Goal: Information Seeking & Learning: Get advice/opinions

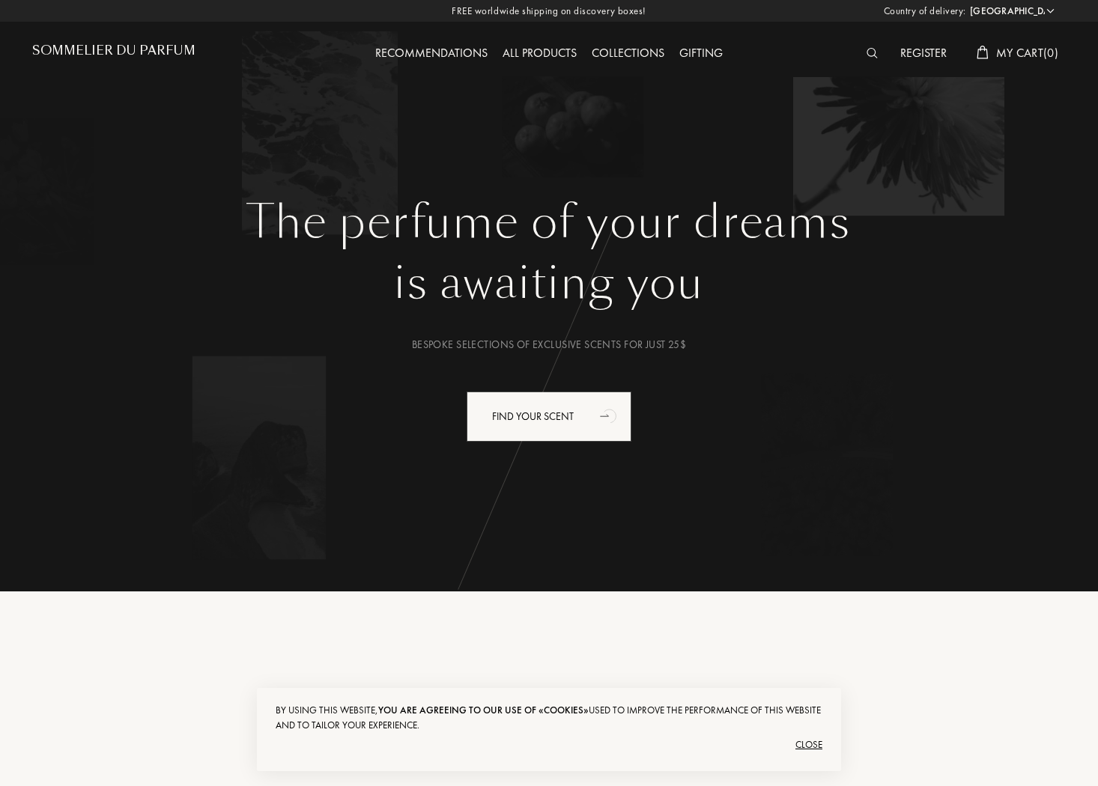
select select "US"
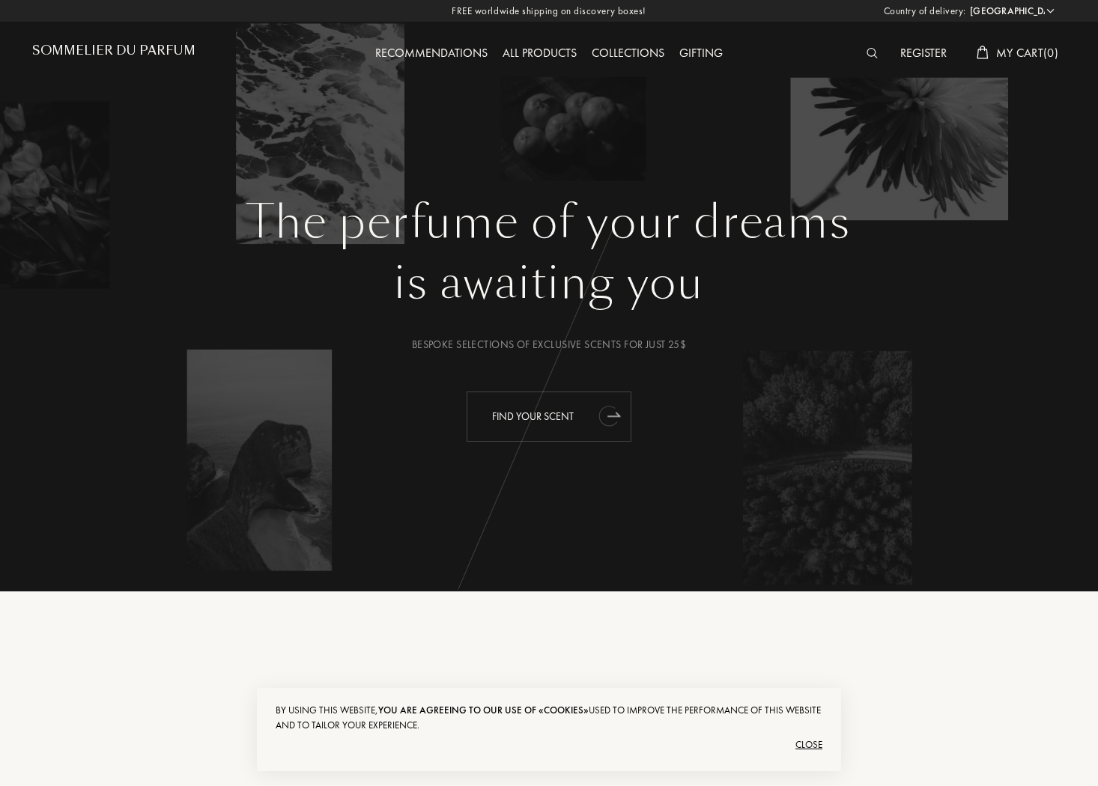
click at [560, 426] on div "Find your scent" at bounding box center [549, 417] width 165 height 50
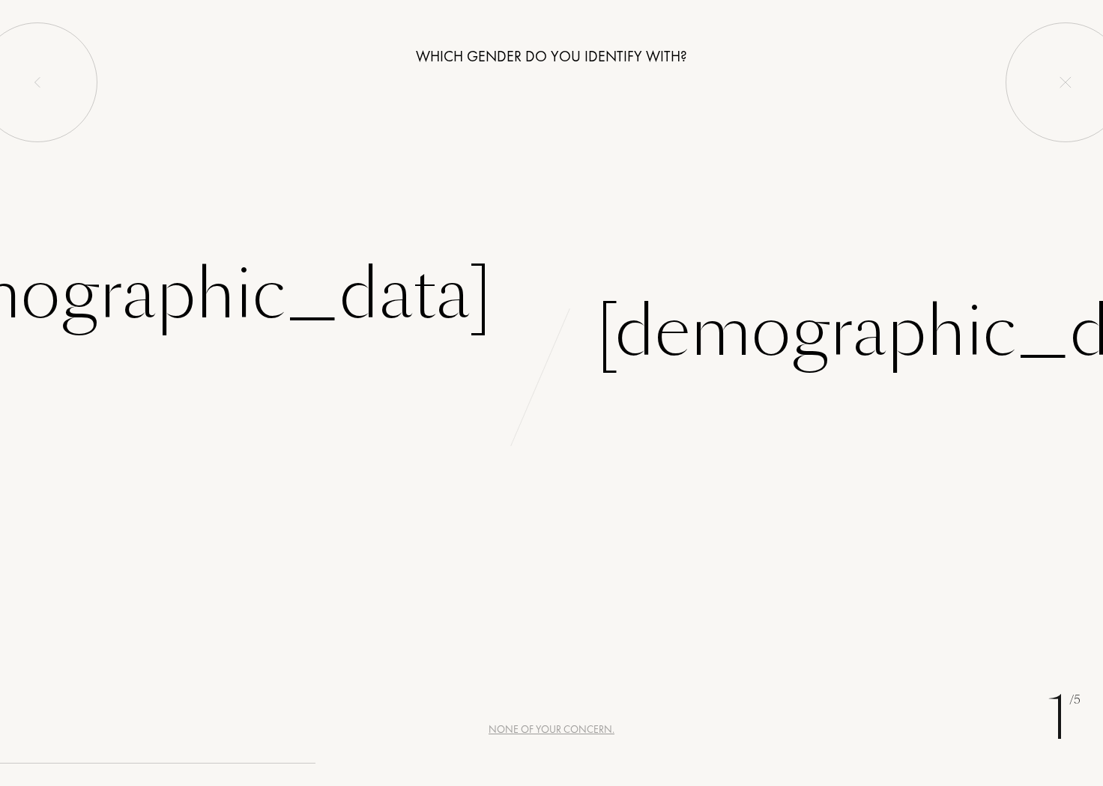
click at [569, 470] on div at bounding box center [540, 539] width 219 height 510
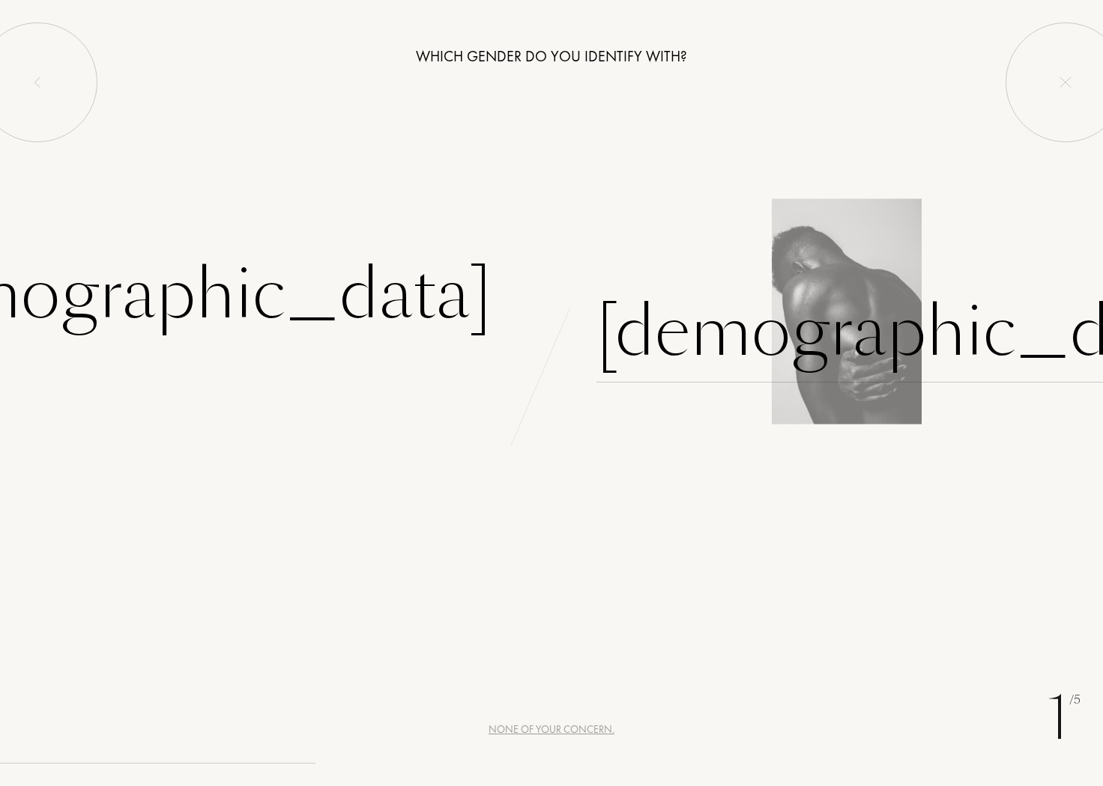
click at [658, 346] on div "Male" at bounding box center [908, 332] width 625 height 101
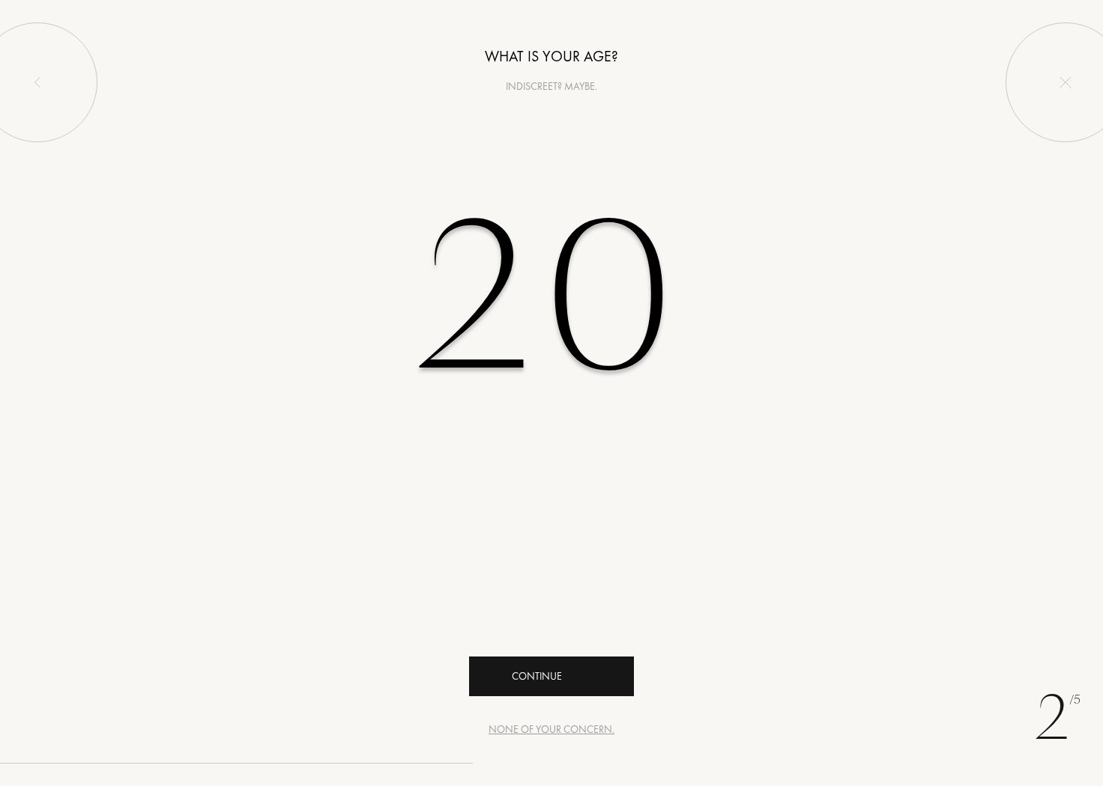
type input "20"
click at [563, 675] on div "Continue" at bounding box center [551, 677] width 165 height 40
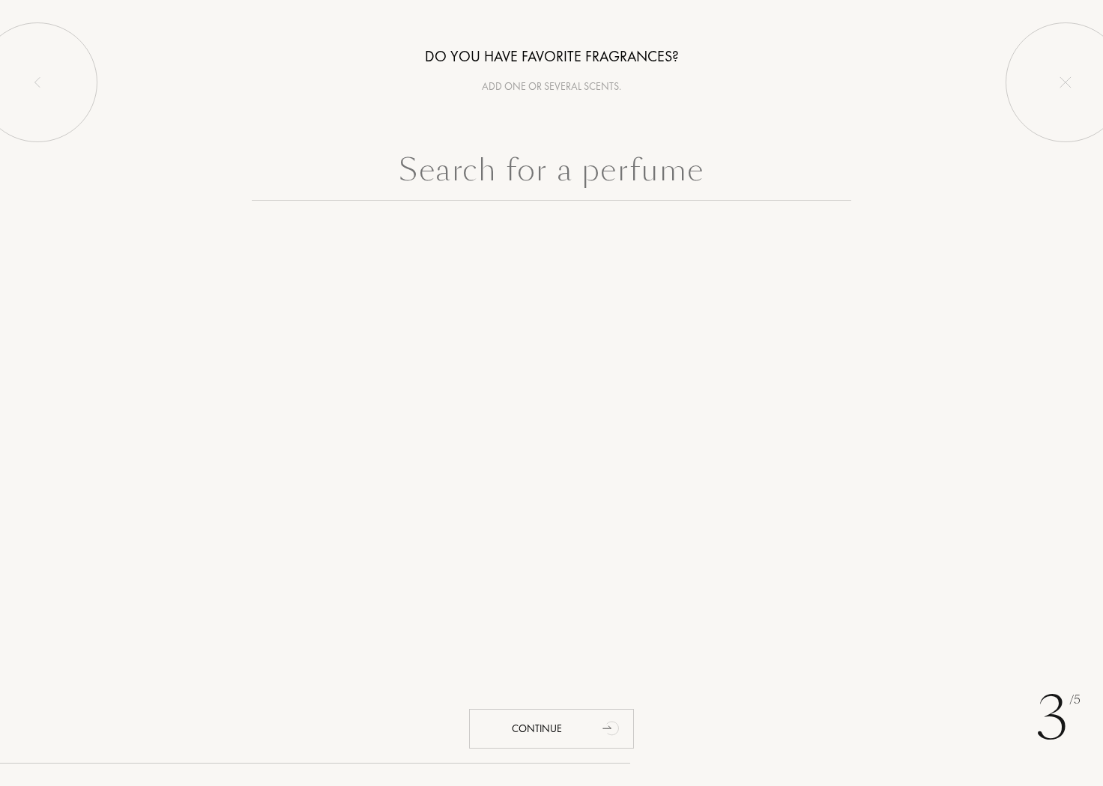
type input "Д"
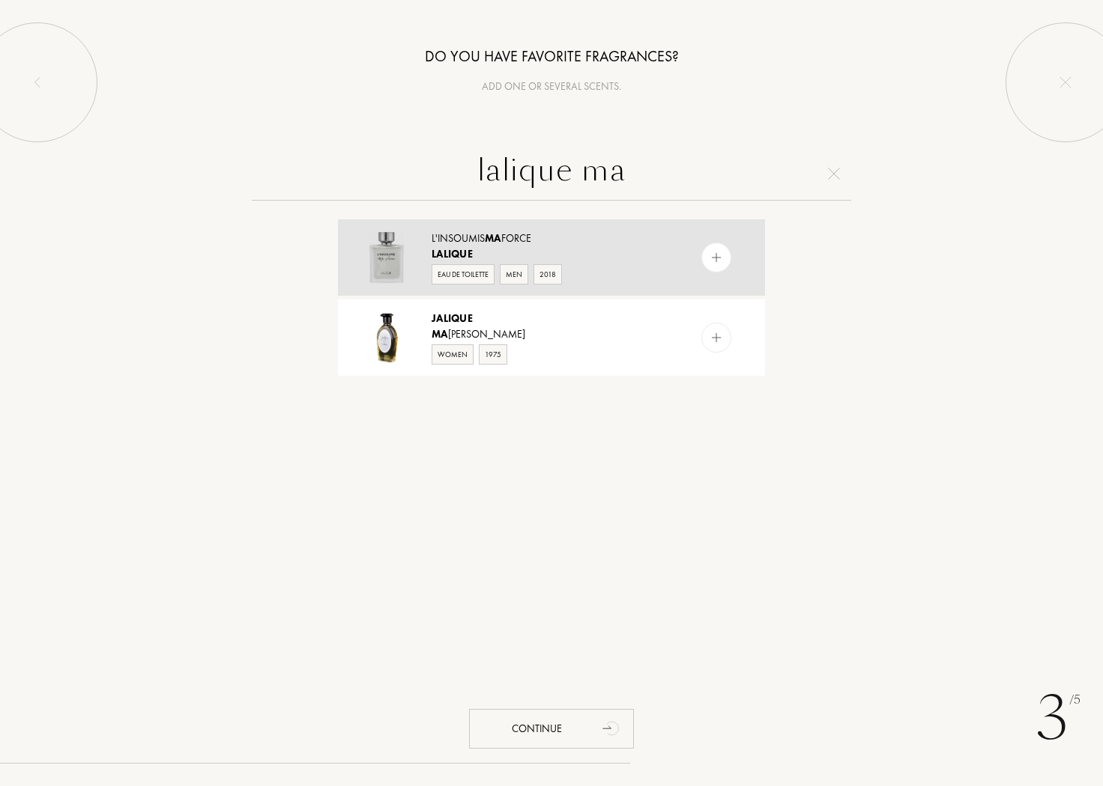
type input "lalique ma"
click at [600, 264] on div "Eau de Toilette Men 2018" at bounding box center [550, 273] width 238 height 22
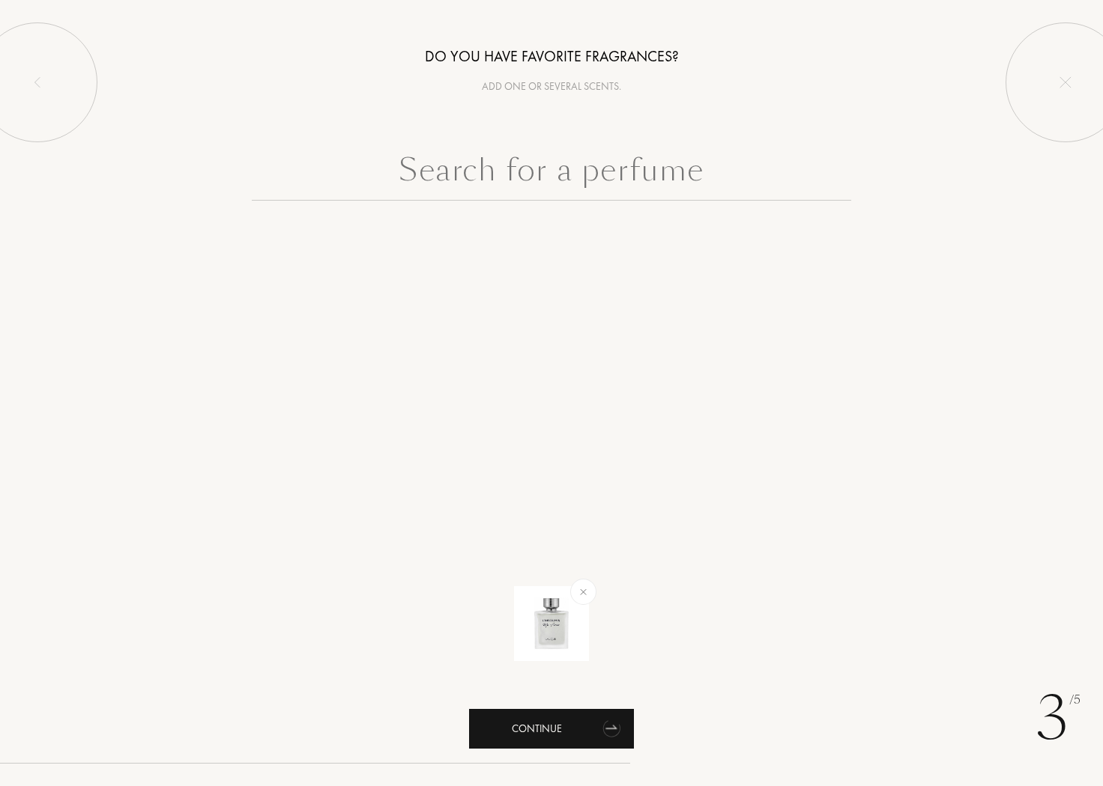
click at [585, 733] on div "Continue" at bounding box center [551, 729] width 165 height 40
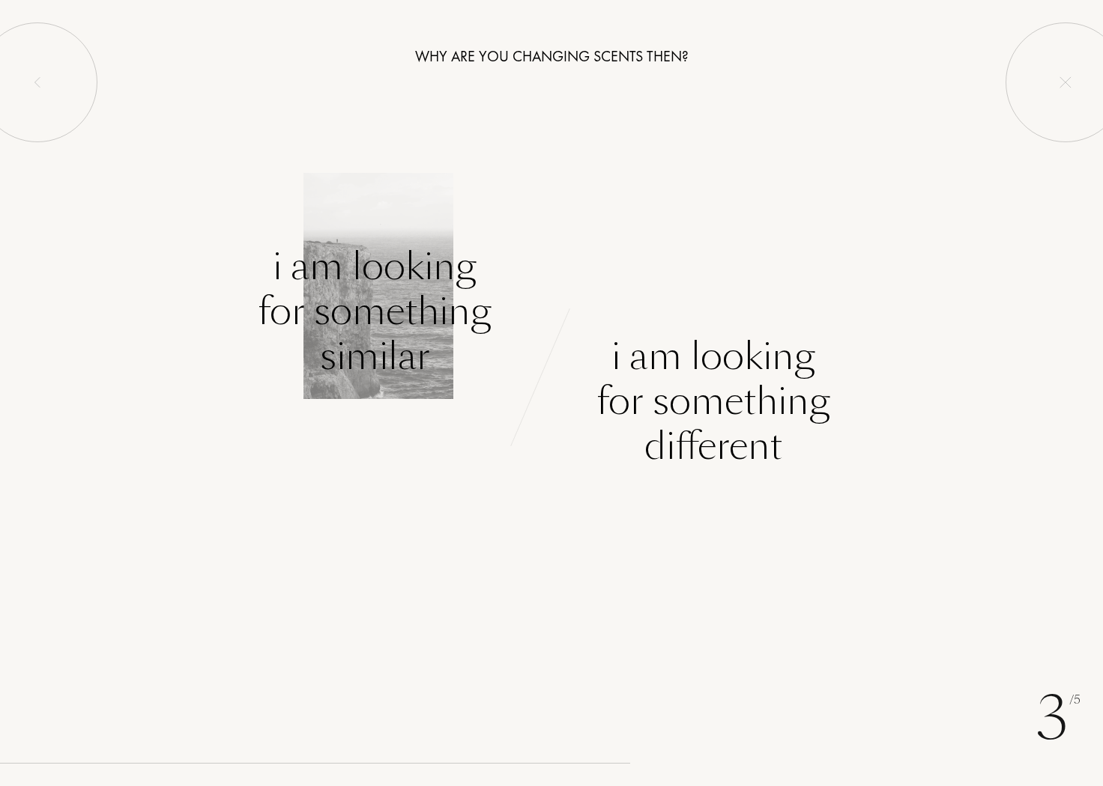
click at [422, 337] on div "I am looking for something similar" at bounding box center [375, 311] width 234 height 135
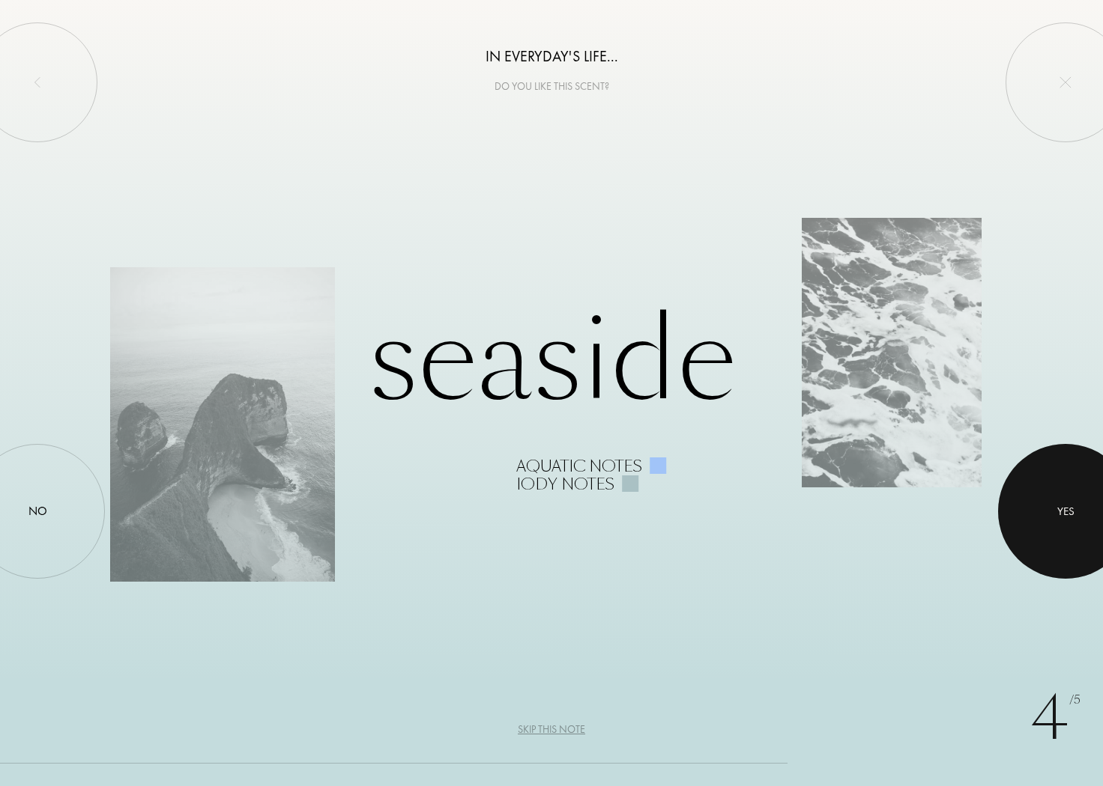
click at [1040, 496] on div at bounding box center [1065, 511] width 135 height 135
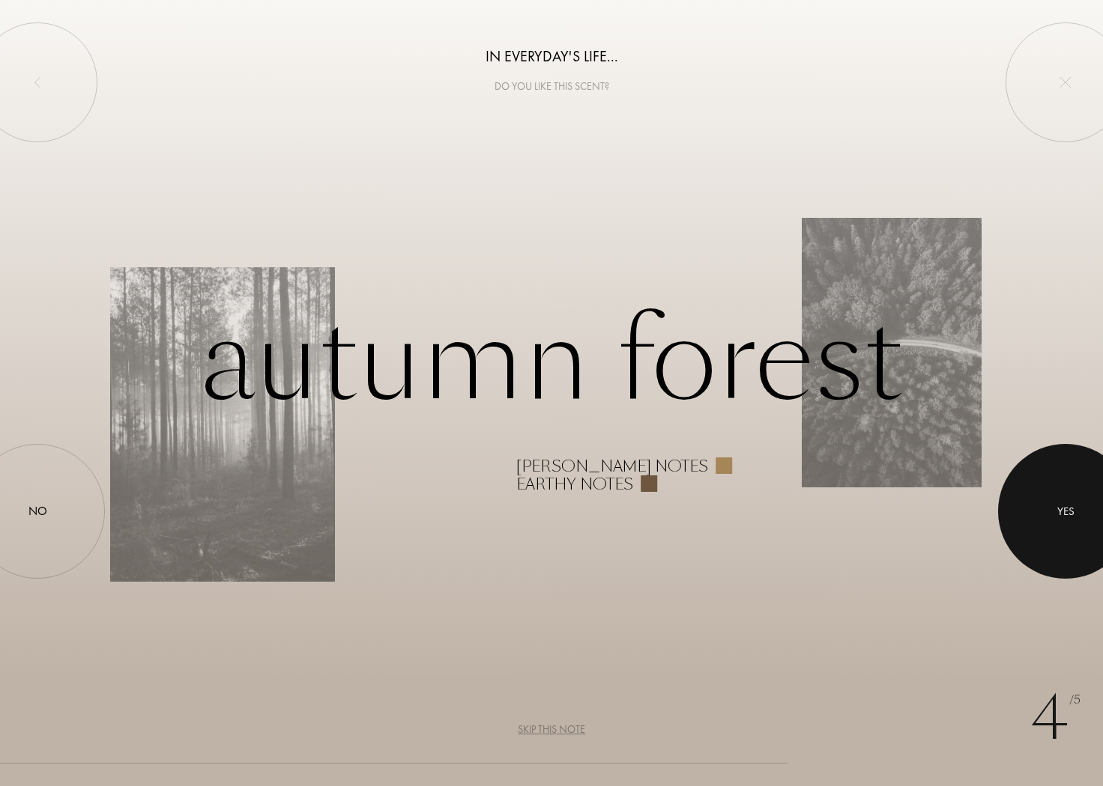
click at [1040, 496] on div at bounding box center [1065, 511] width 135 height 135
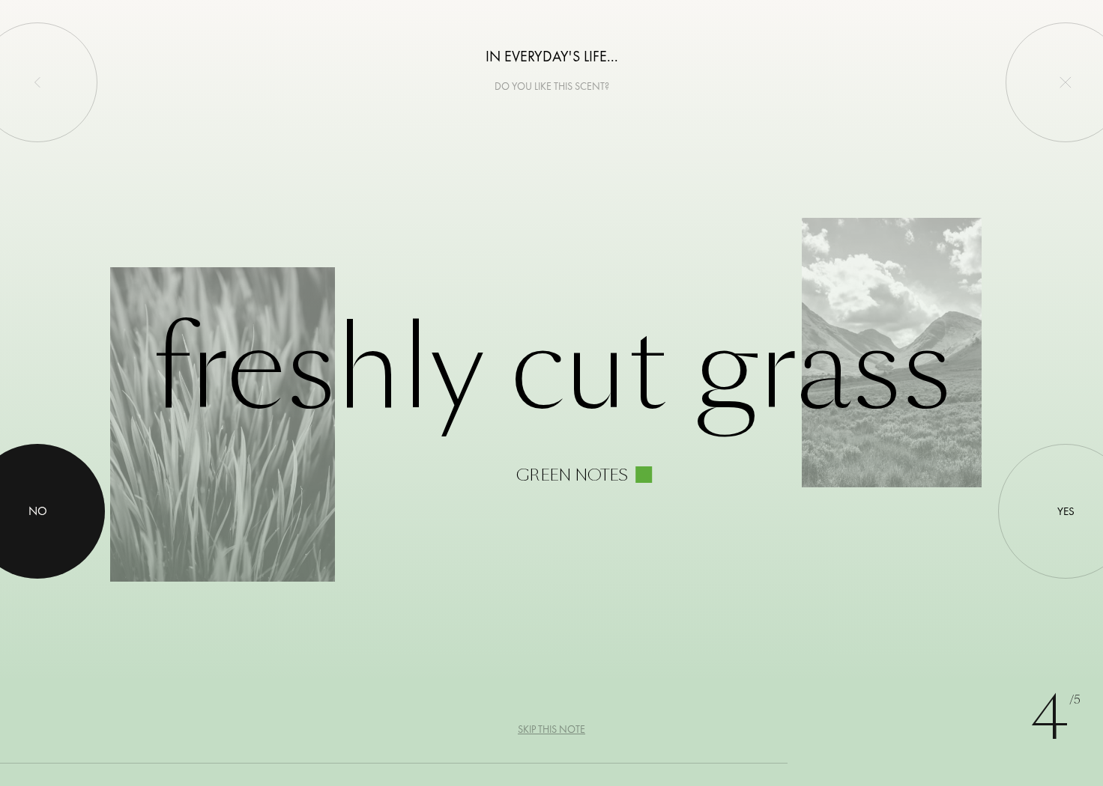
click at [41, 501] on div at bounding box center [37, 511] width 135 height 135
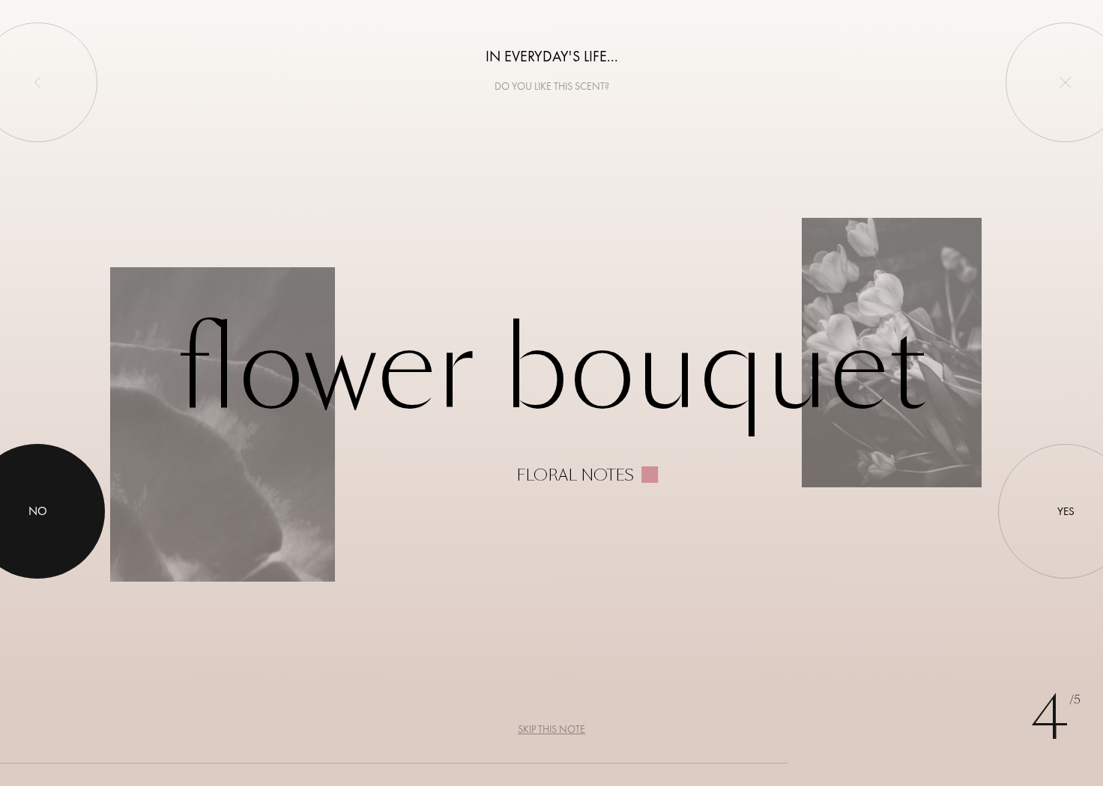
click at [41, 501] on div at bounding box center [37, 511] width 135 height 135
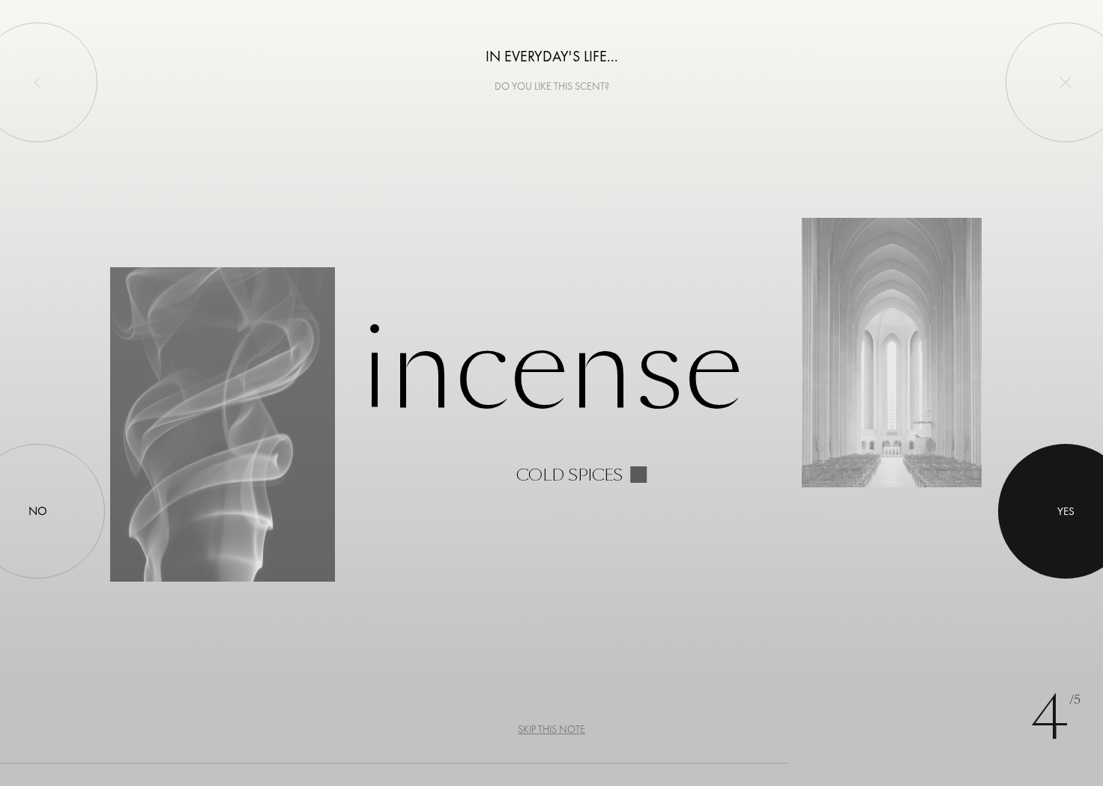
click at [1014, 501] on div at bounding box center [1065, 511] width 135 height 135
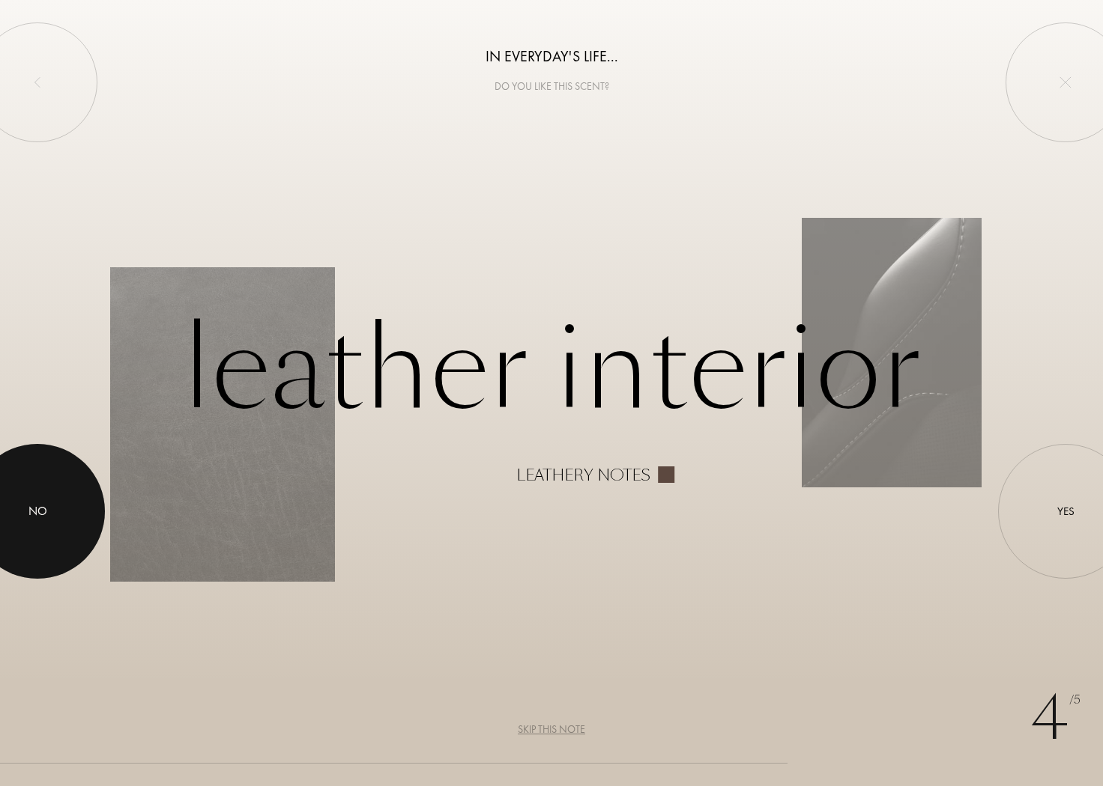
click at [95, 515] on div at bounding box center [37, 511] width 135 height 135
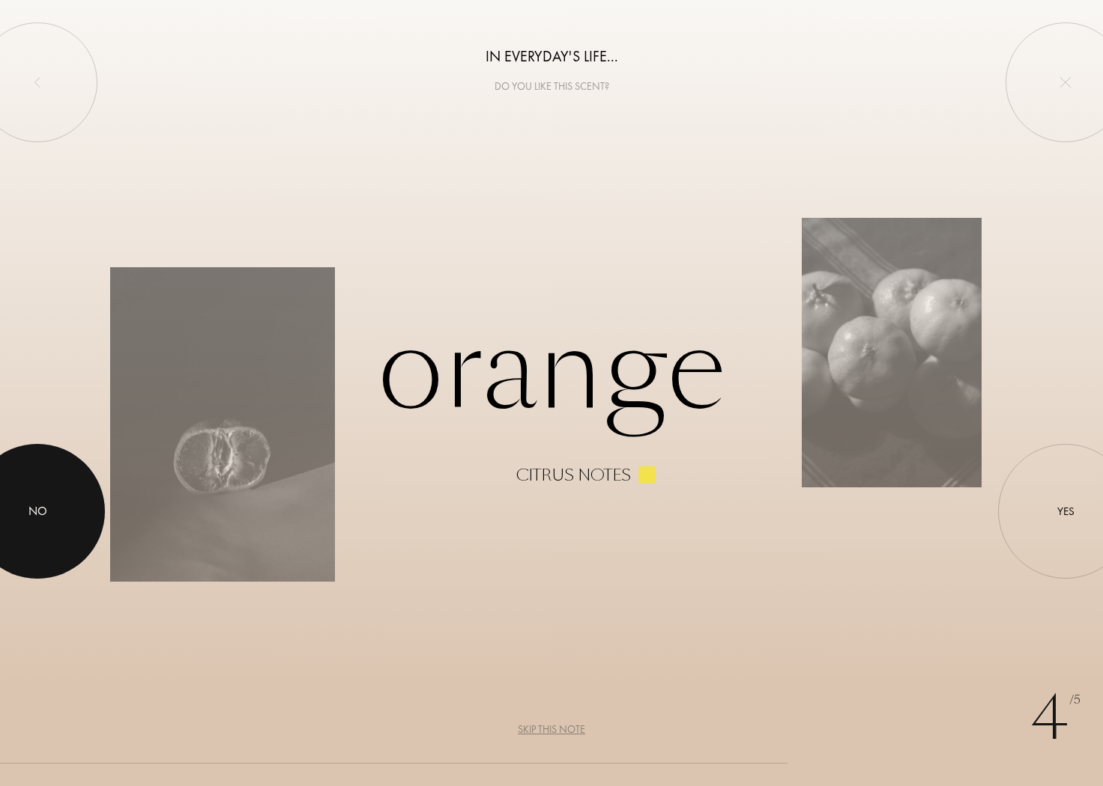
click at [29, 509] on div "No" at bounding box center [37, 512] width 19 height 18
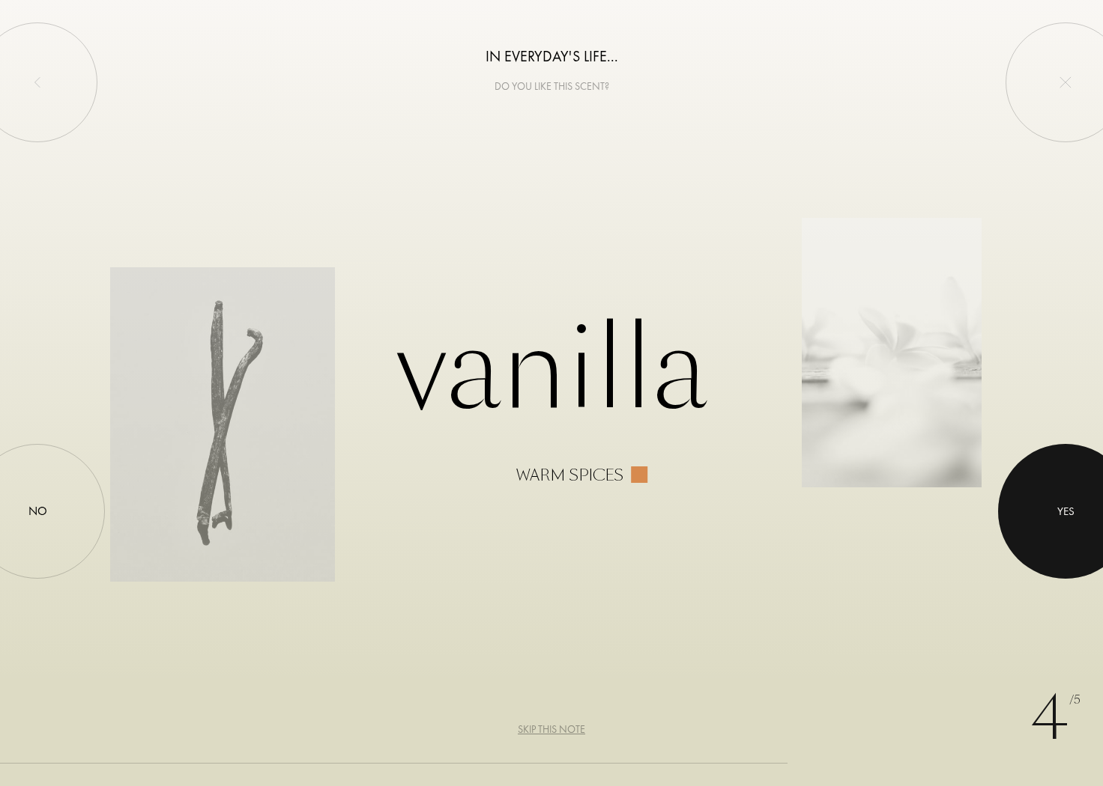
click at [1075, 503] on div at bounding box center [1065, 511] width 135 height 135
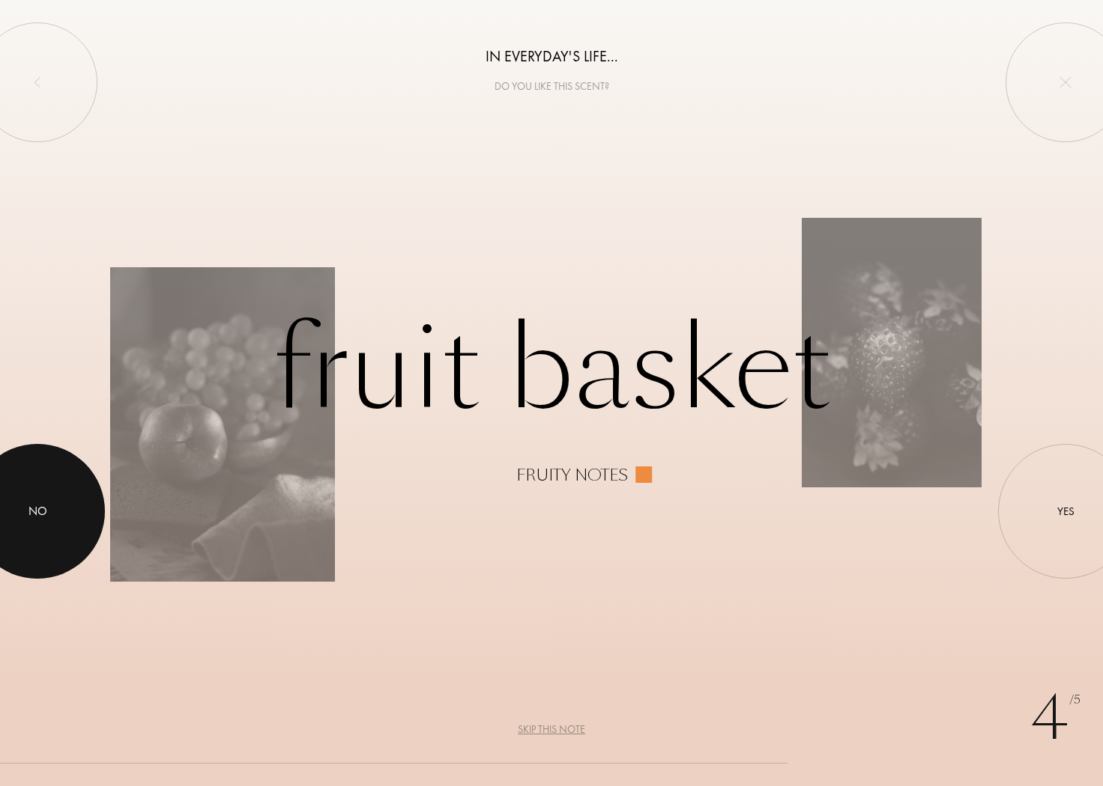
click at [58, 528] on div at bounding box center [37, 511] width 135 height 135
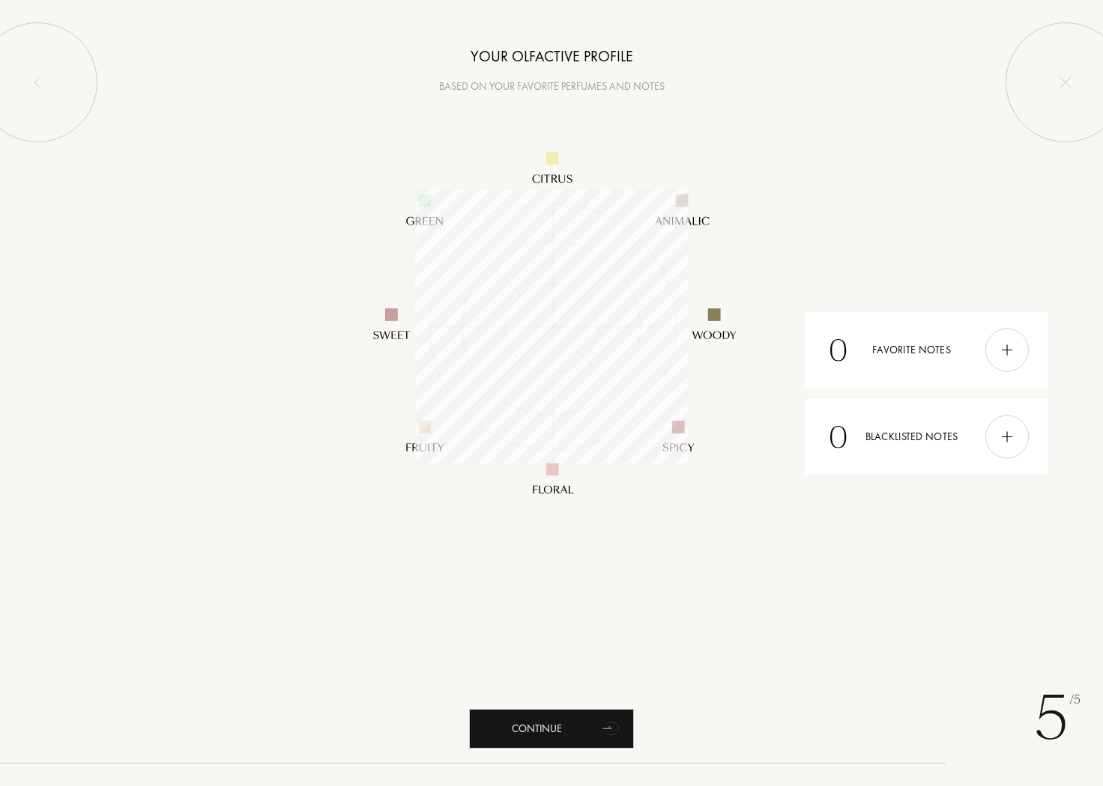
scroll to position [273, 273]
click at [995, 359] on div at bounding box center [1006, 349] width 43 height 43
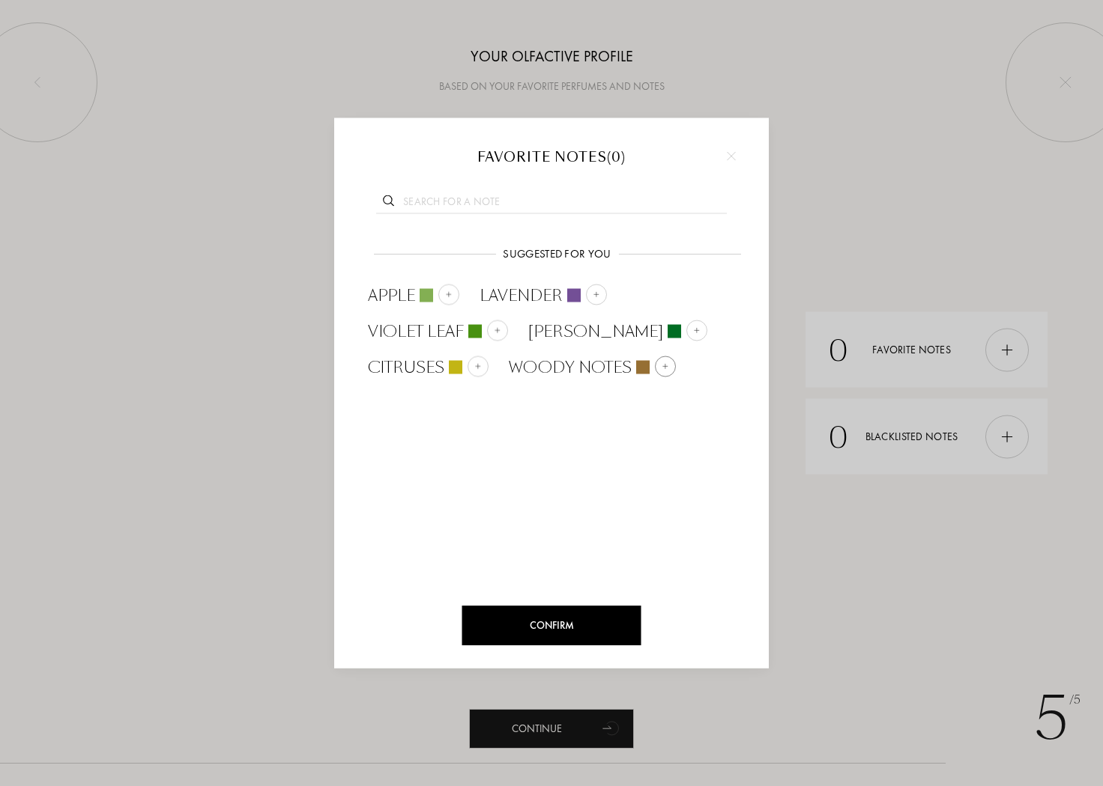
click at [658, 369] on div at bounding box center [665, 367] width 21 height 21
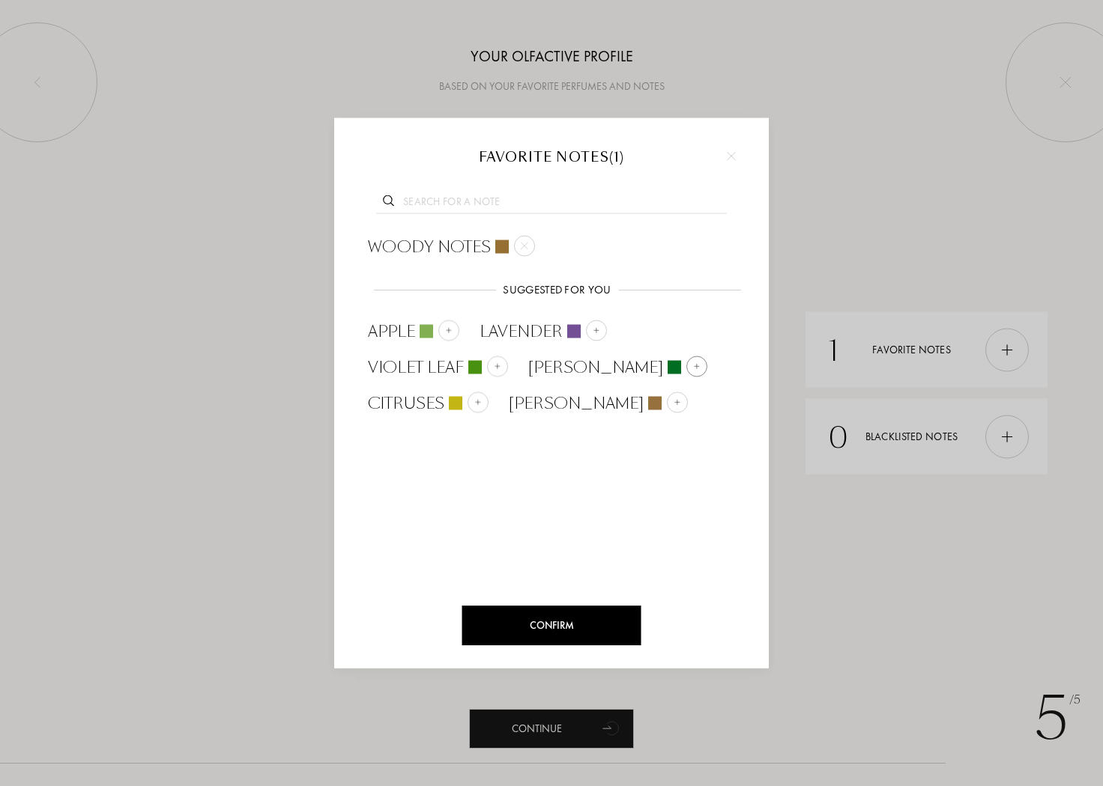
click at [686, 368] on div at bounding box center [696, 367] width 21 height 21
click at [550, 628] on div "Confirm" at bounding box center [551, 626] width 179 height 40
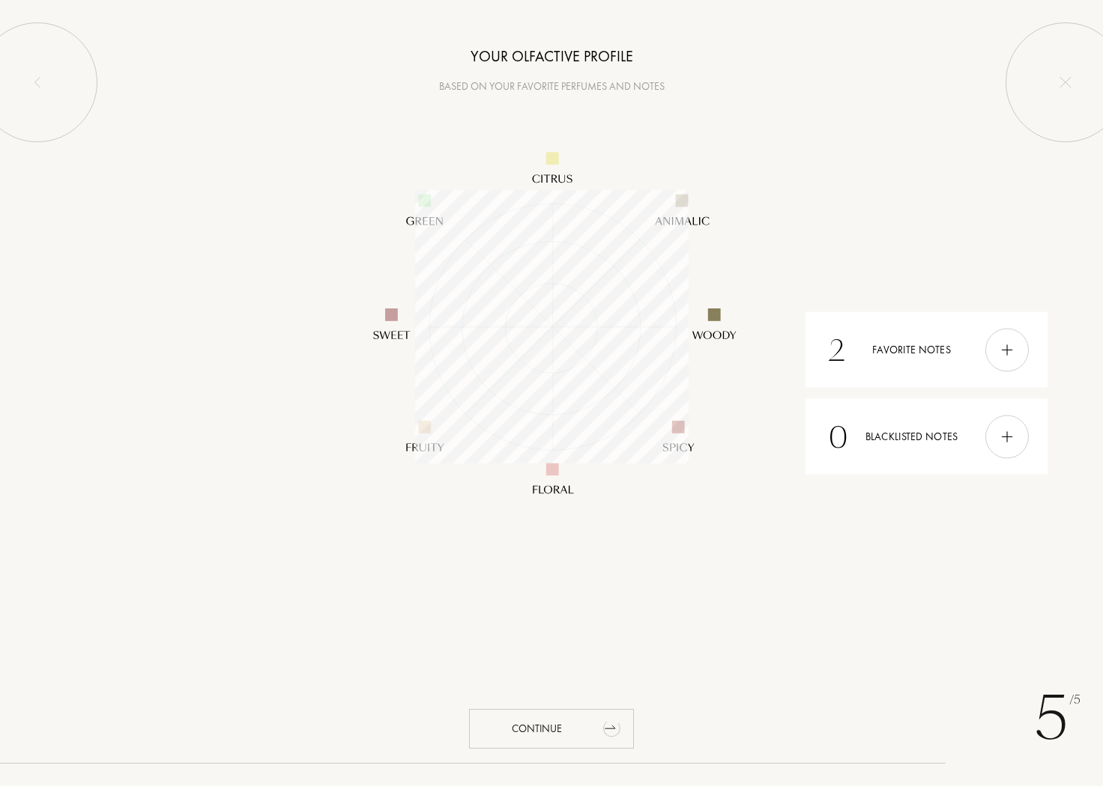
click at [532, 730] on div "Continue" at bounding box center [551, 729] width 165 height 40
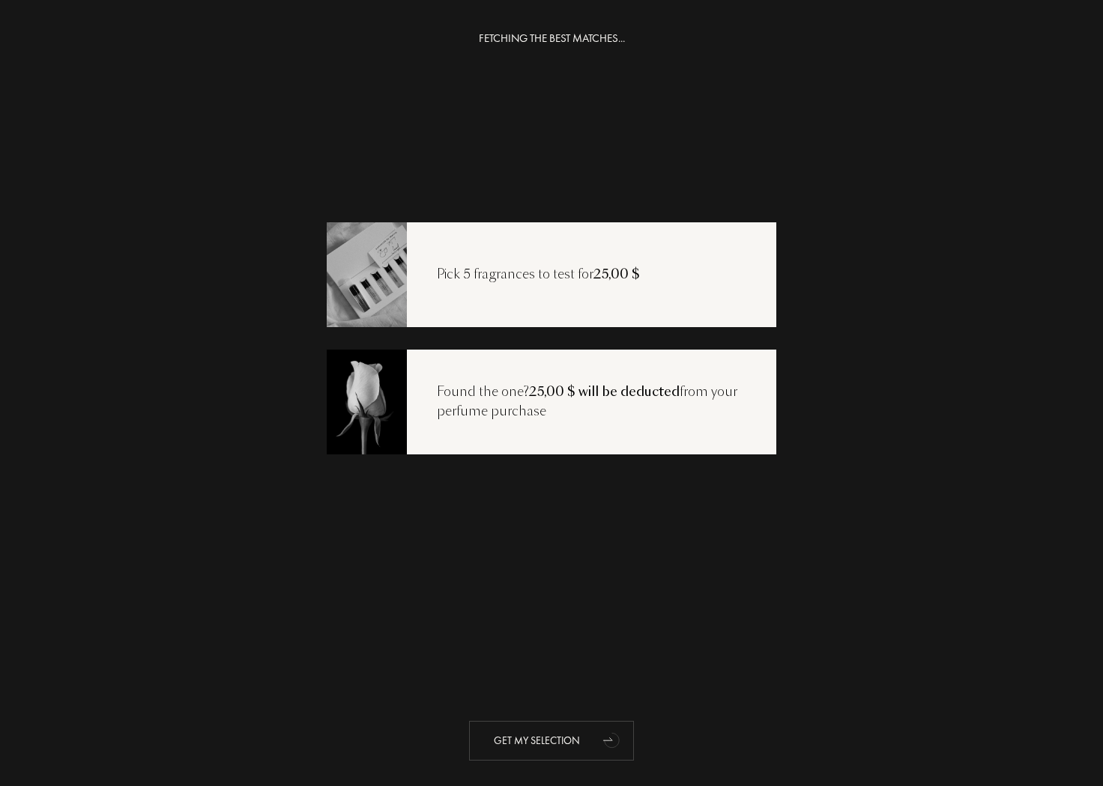
click at [554, 734] on div "Get my selection" at bounding box center [551, 741] width 165 height 40
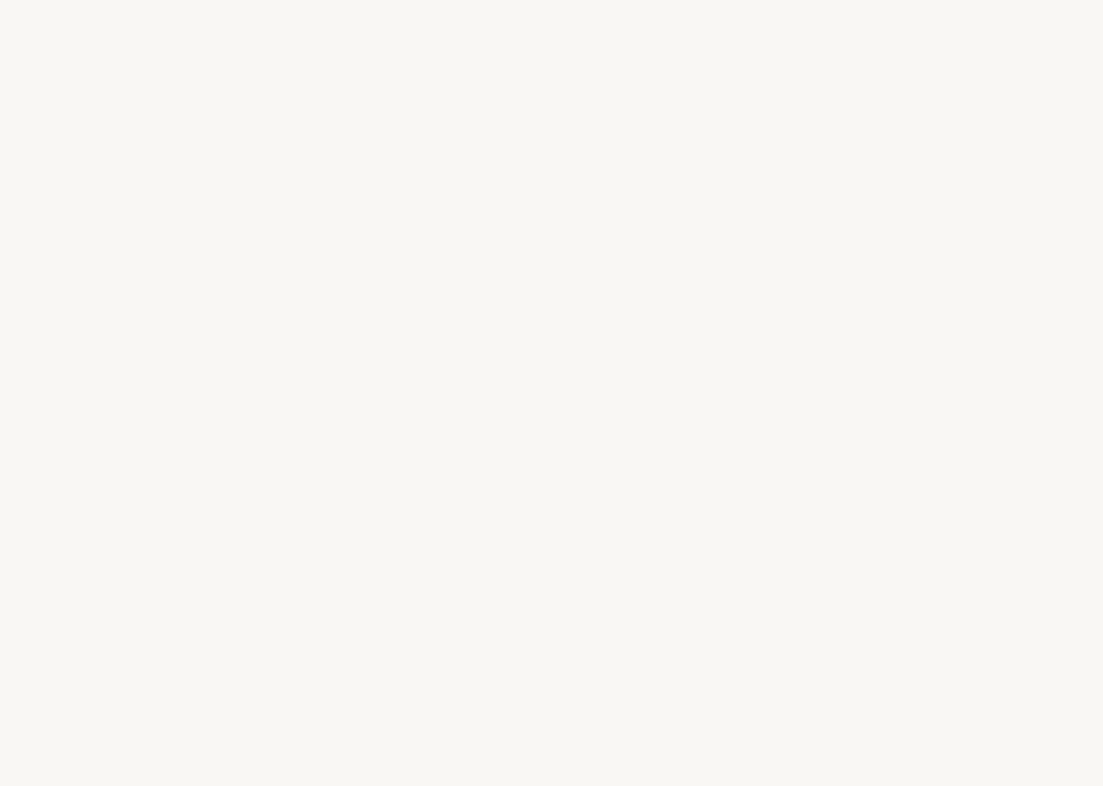
select select "US"
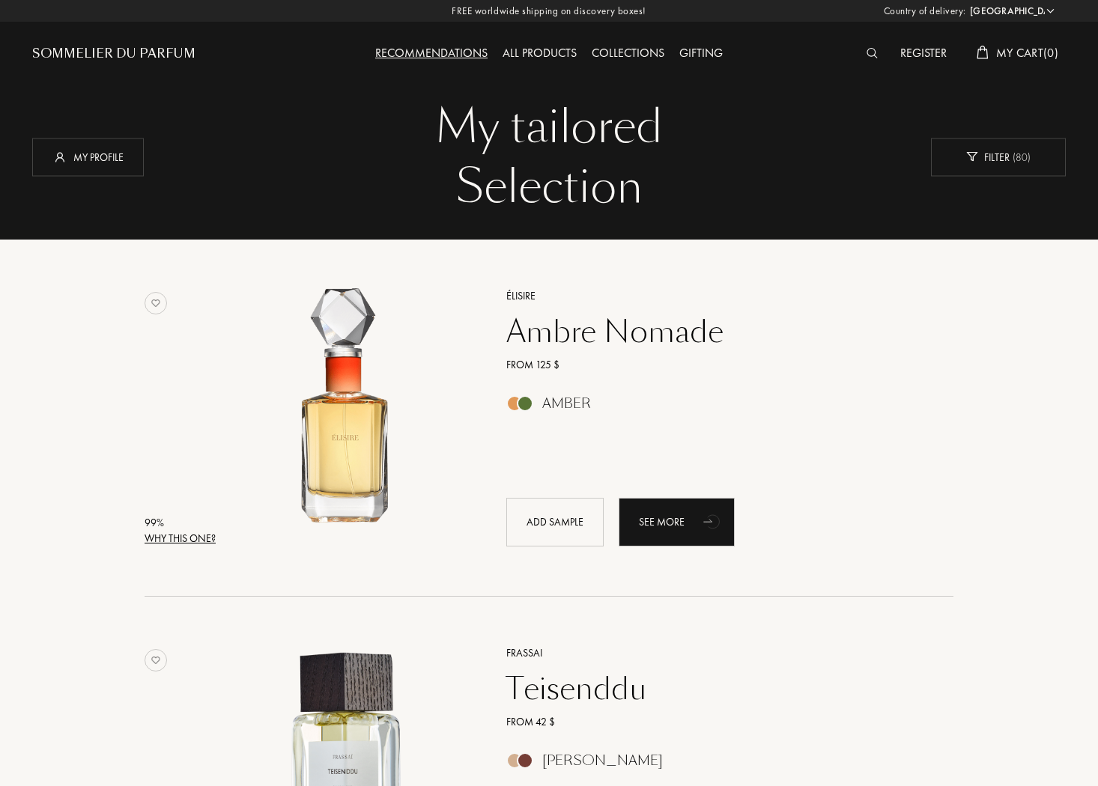
click at [521, 341] on div "Ambre Nomade" at bounding box center [713, 332] width 437 height 36
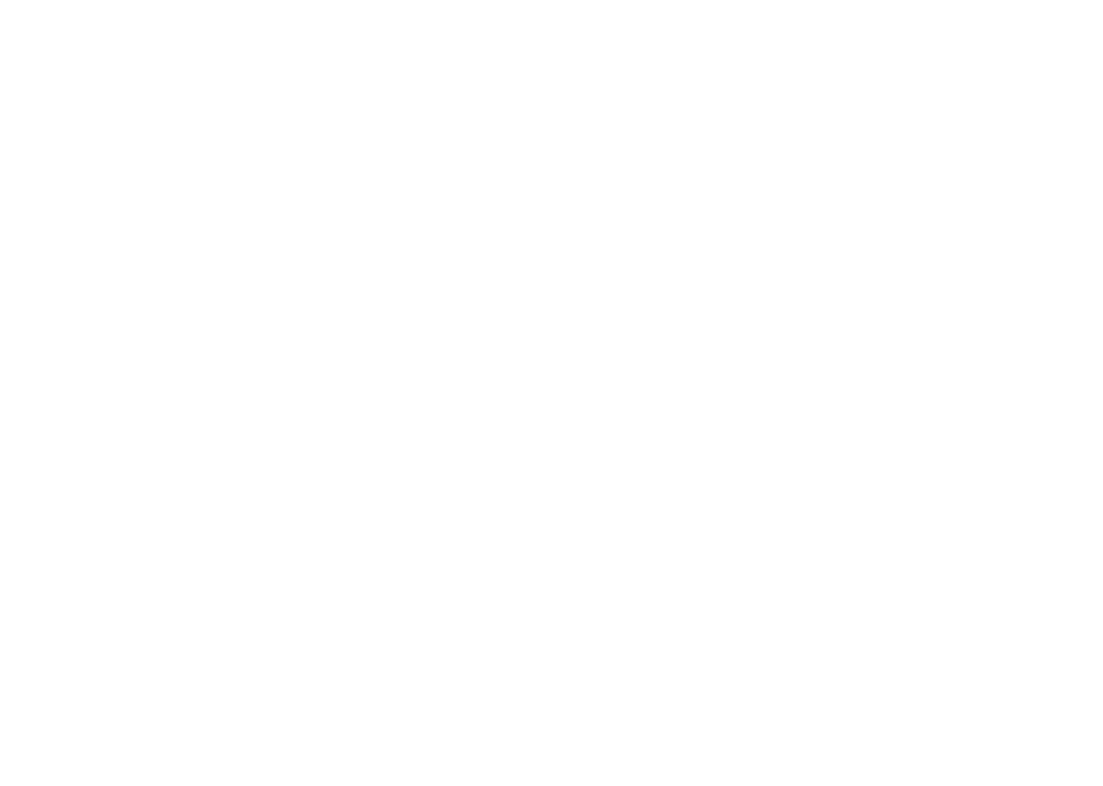
select select "US"
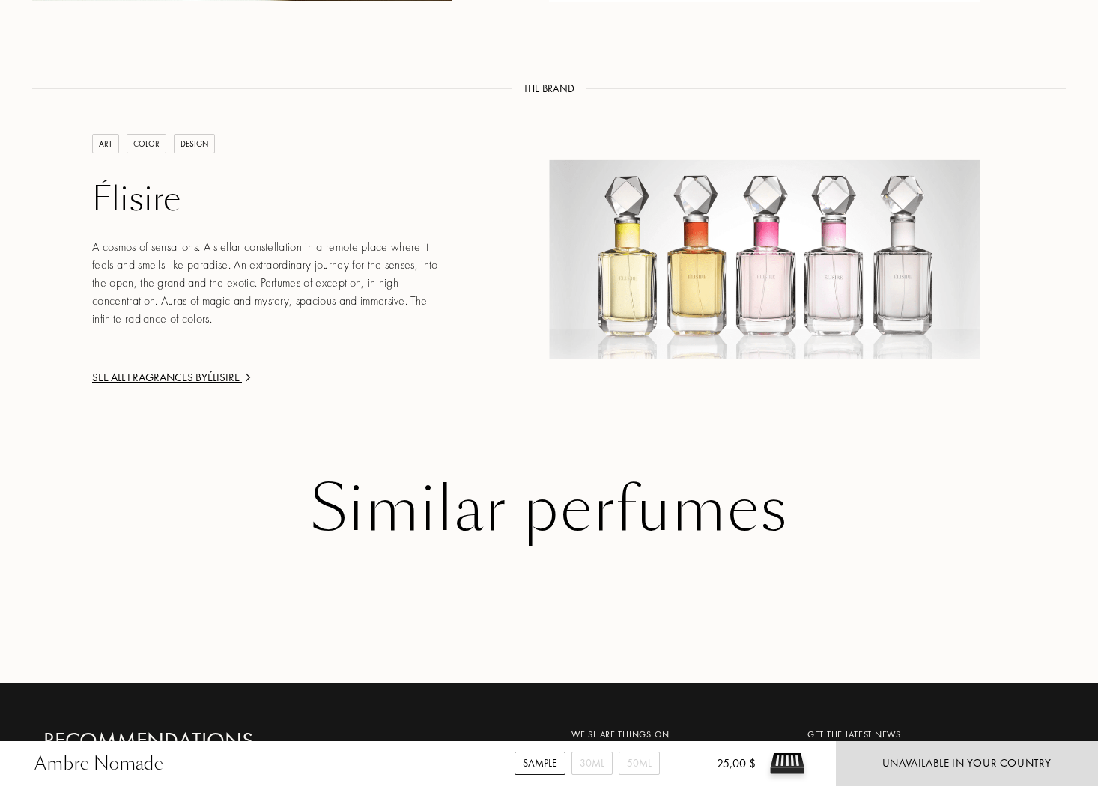
scroll to position [1890, 0]
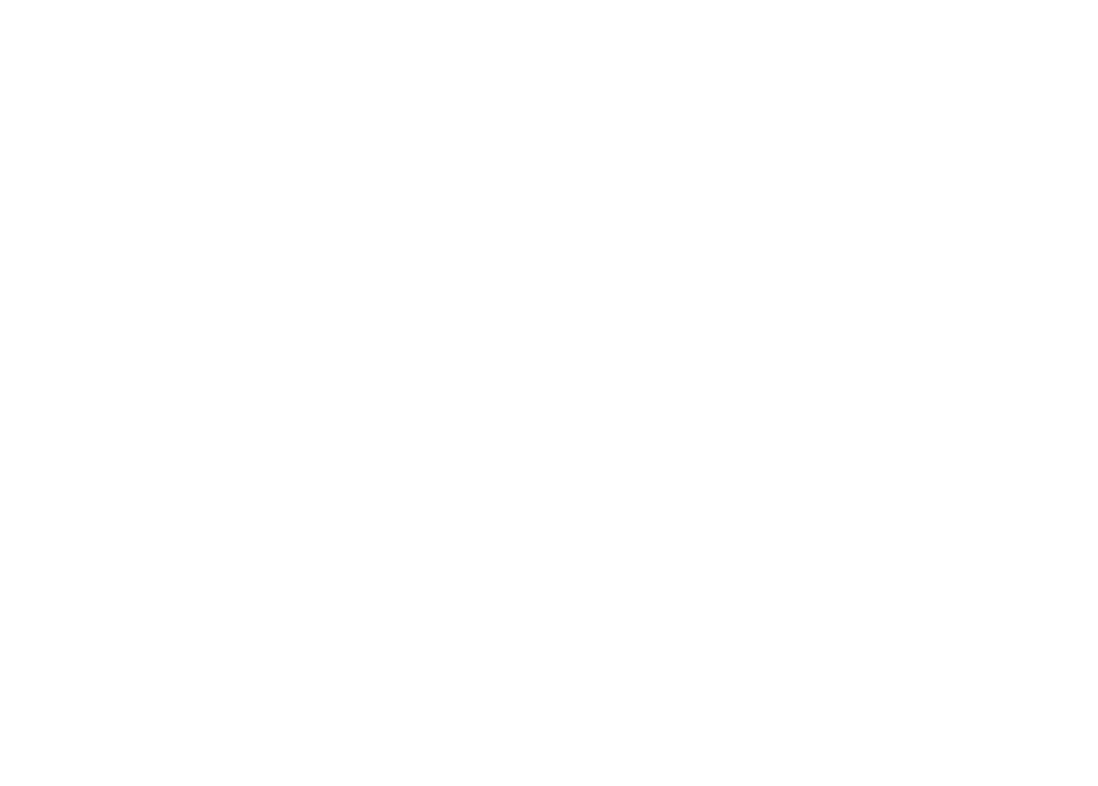
select select "US"
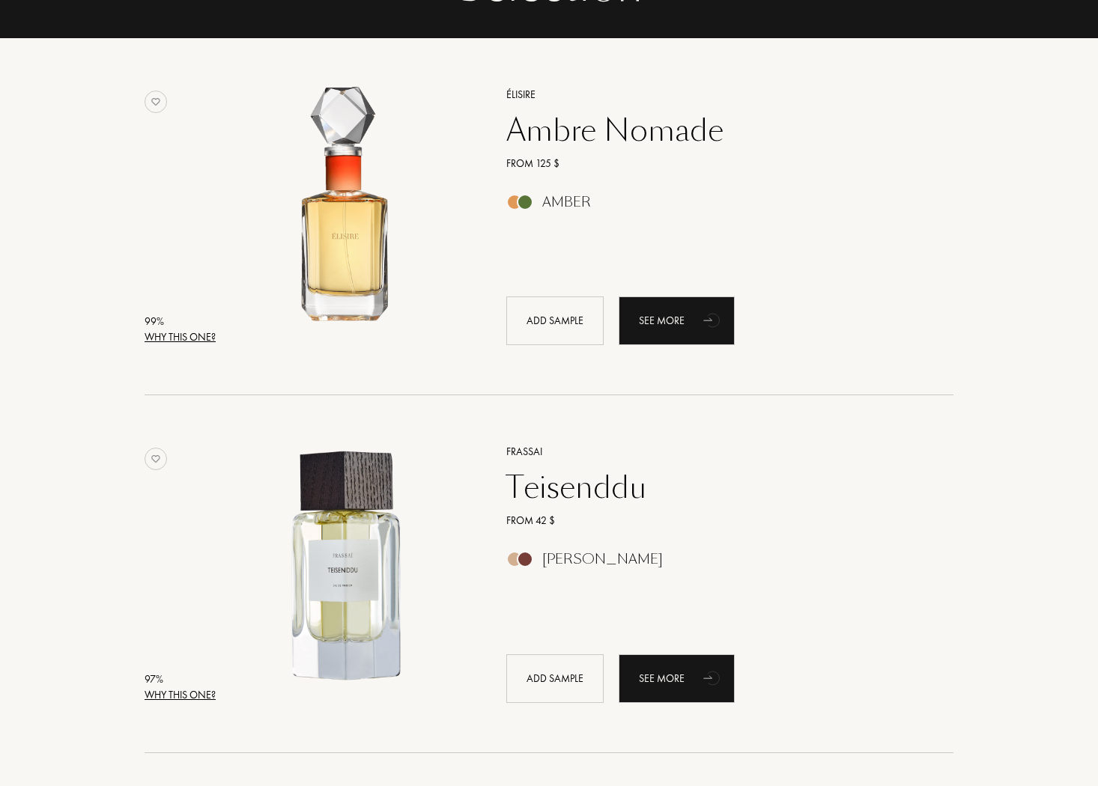
scroll to position [216, 0]
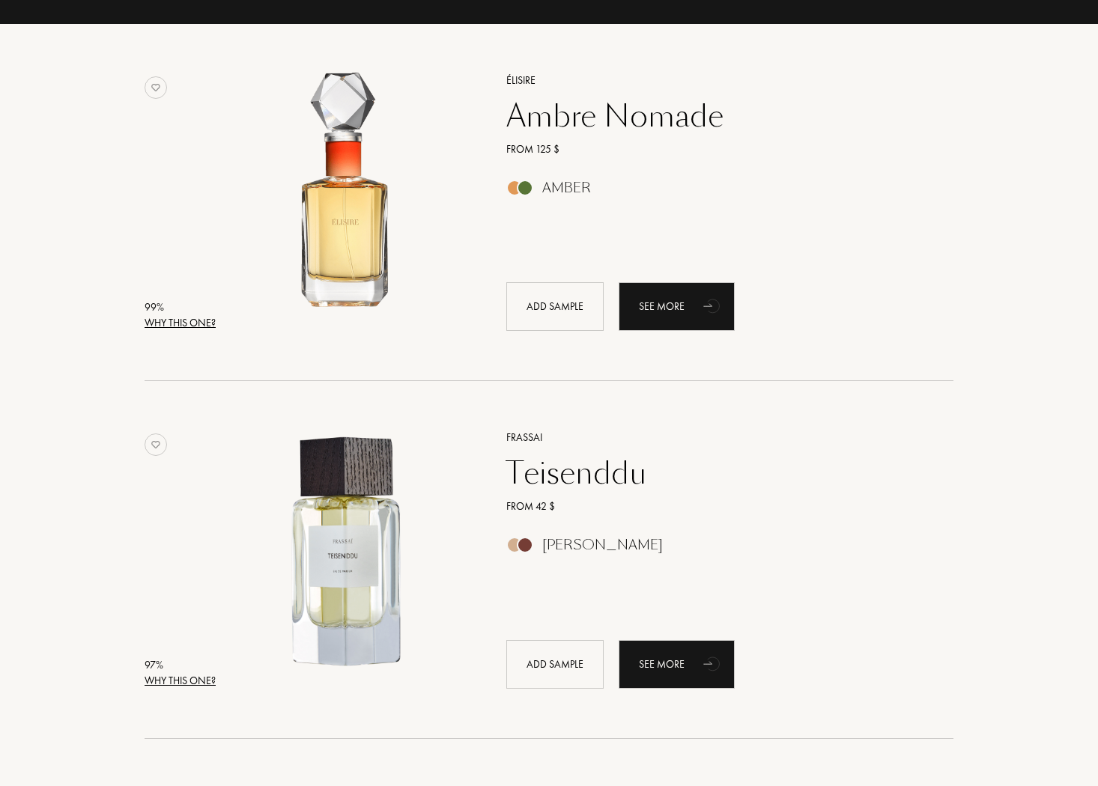
click at [582, 455] on div "Teisenddu" at bounding box center [713, 473] width 437 height 36
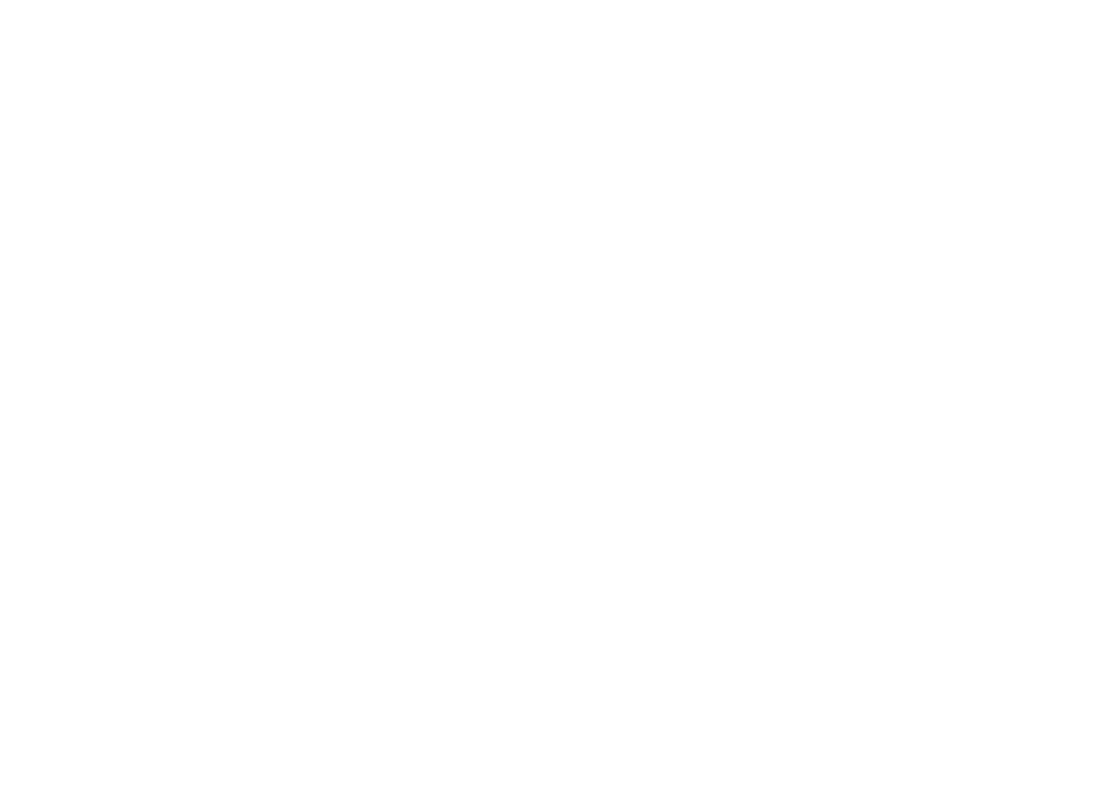
select select "US"
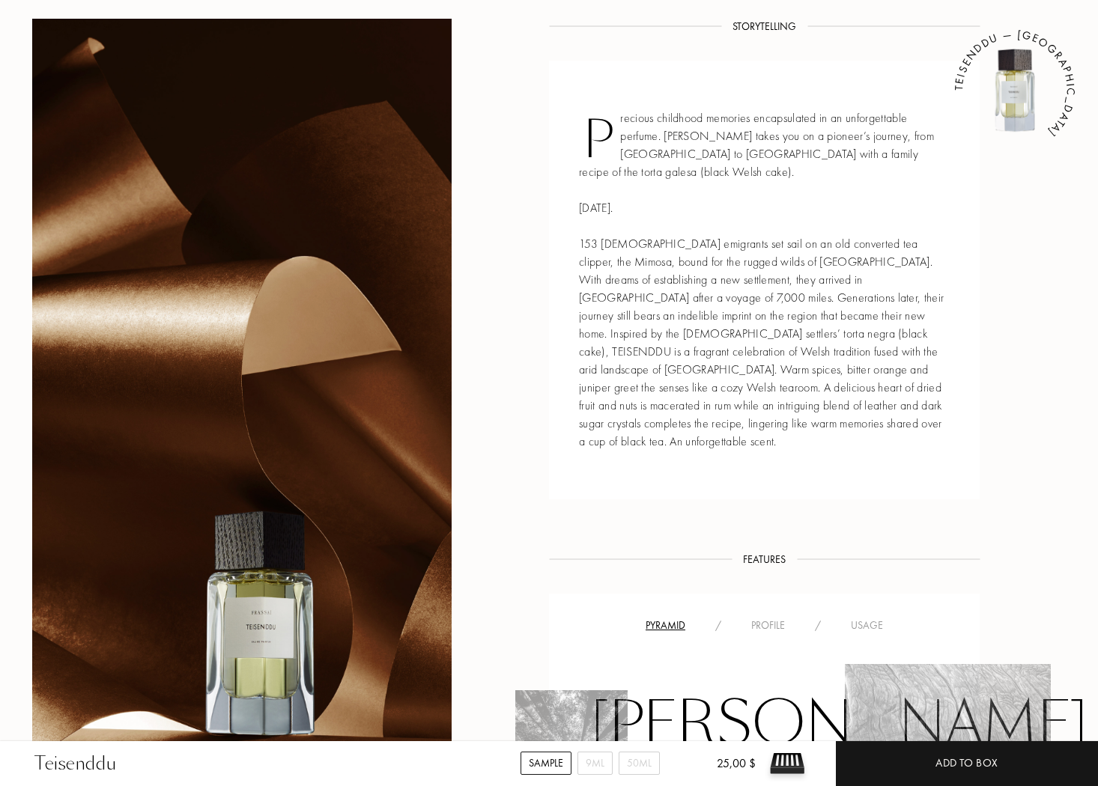
scroll to position [621, 0]
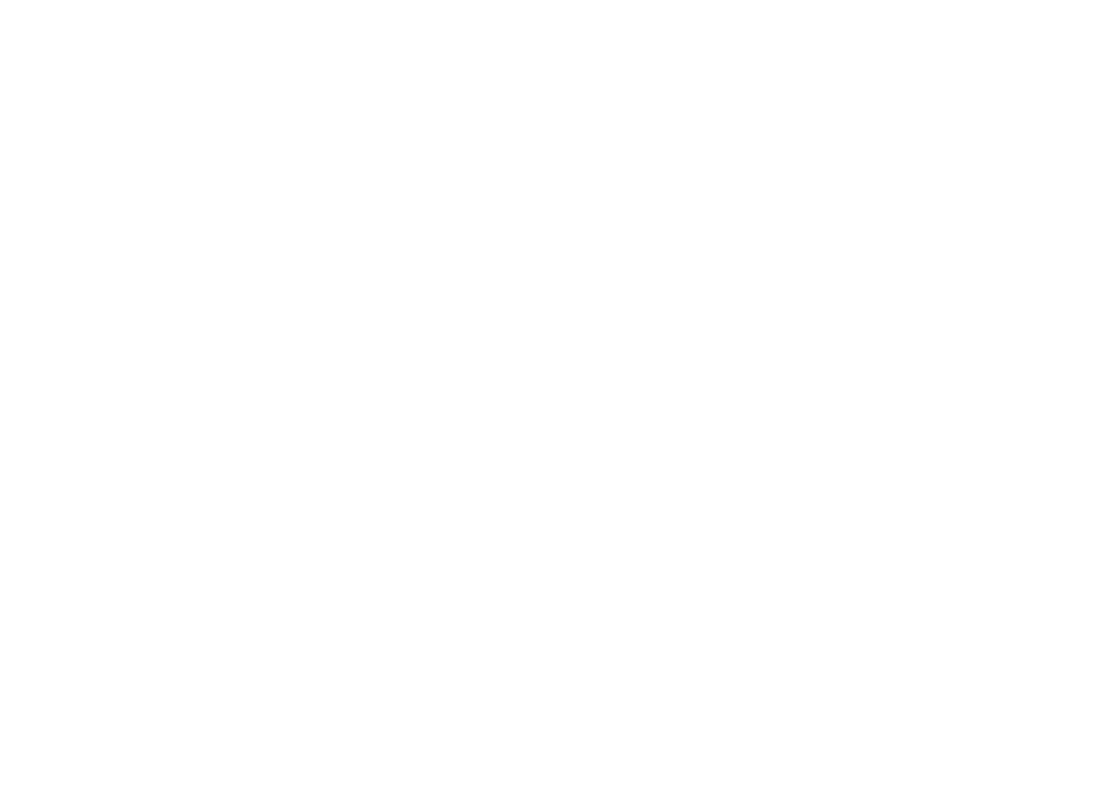
select select "US"
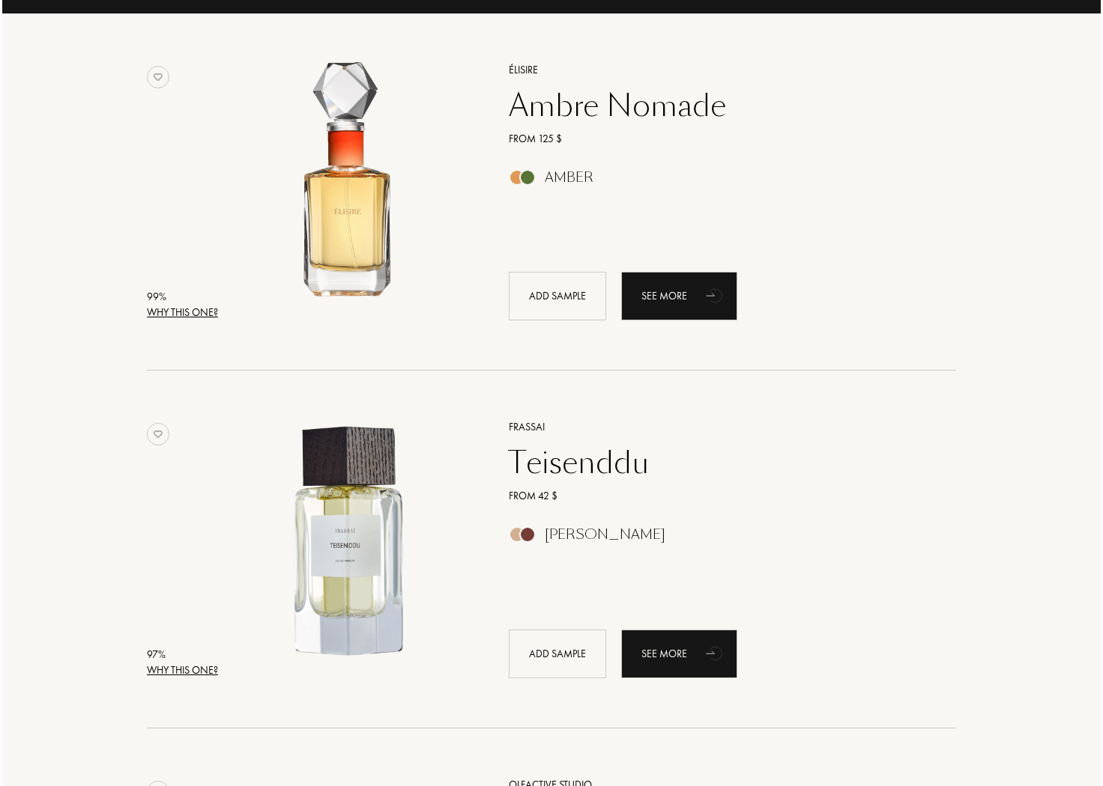
scroll to position [222, 0]
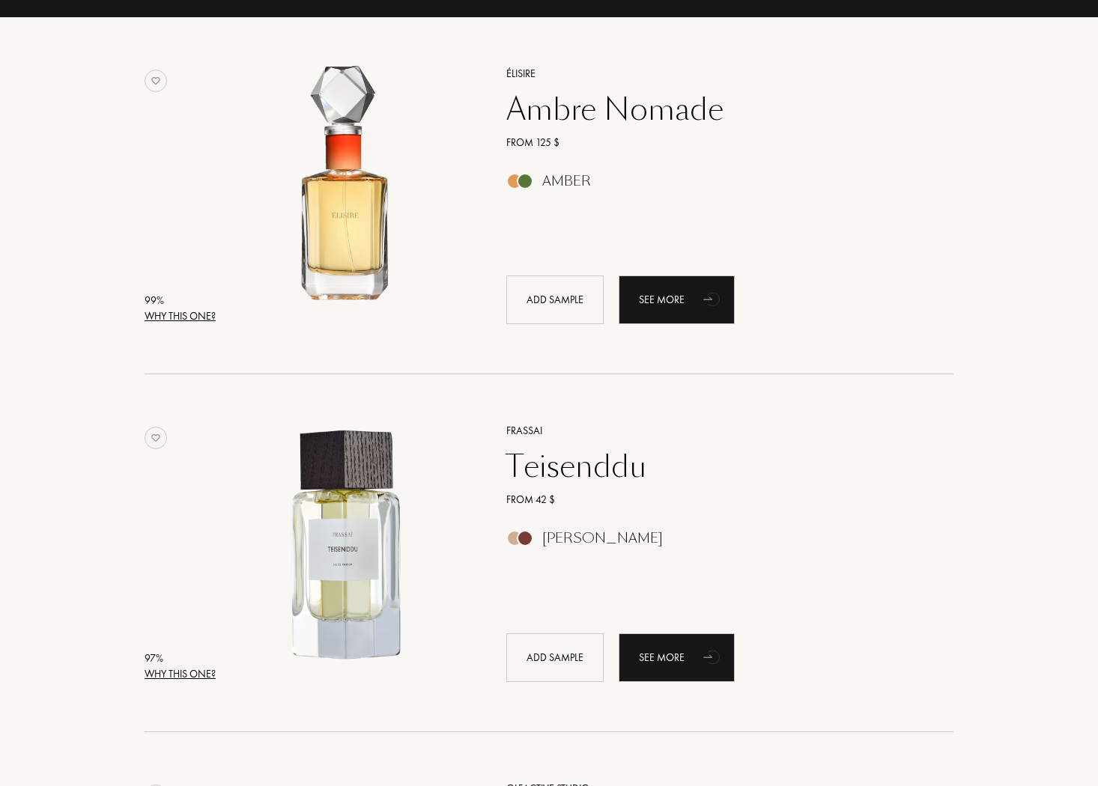
click at [180, 319] on div "Why this one?" at bounding box center [180, 317] width 71 height 16
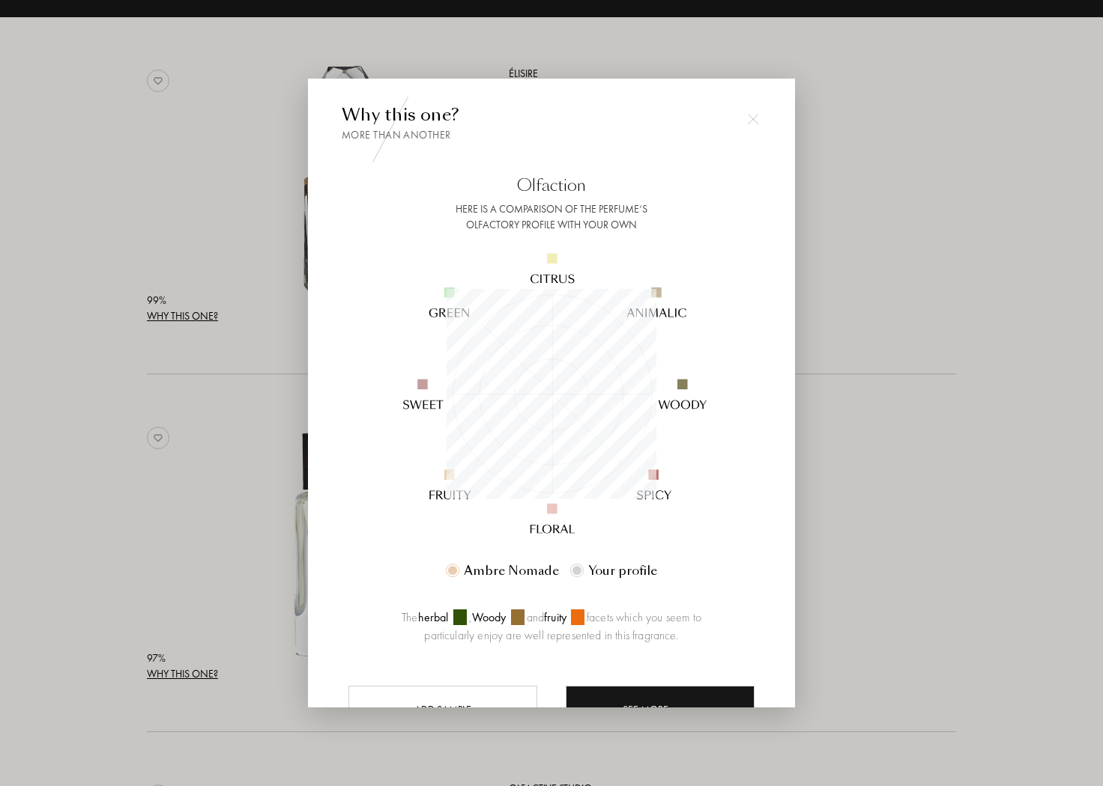
scroll to position [210, 210]
click at [234, 518] on div at bounding box center [551, 393] width 1103 height 786
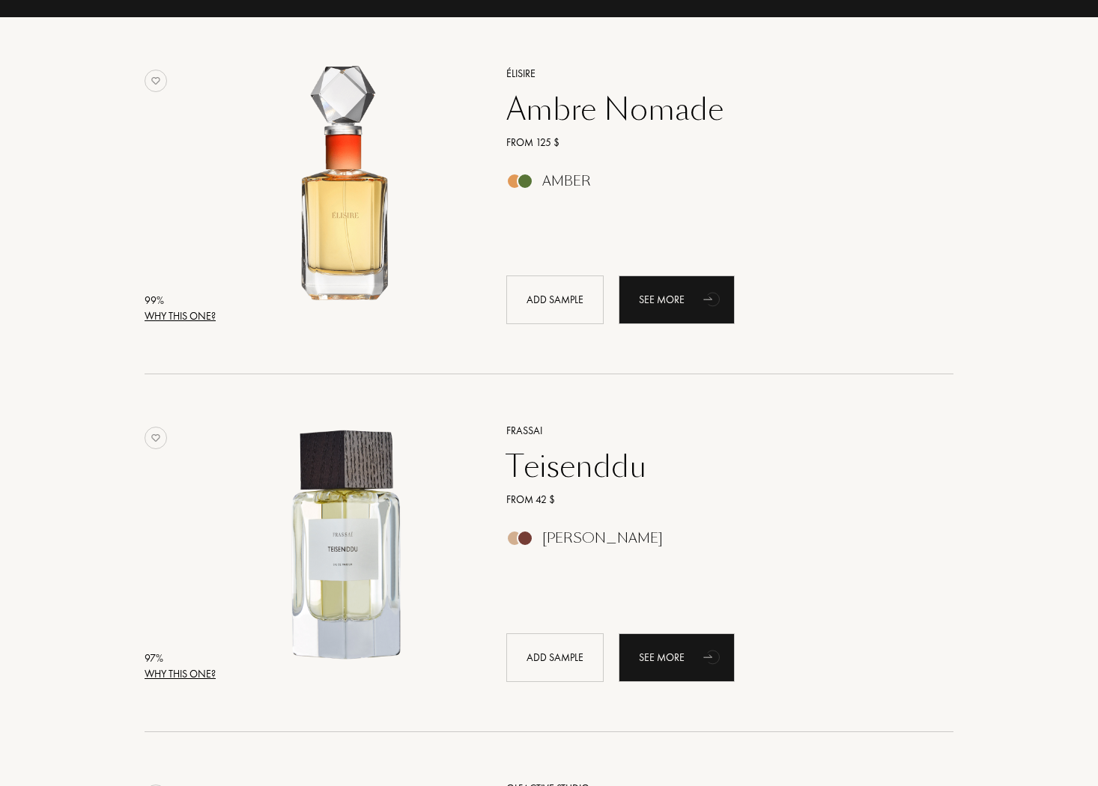
click at [198, 679] on div "Why this one?" at bounding box center [180, 675] width 71 height 16
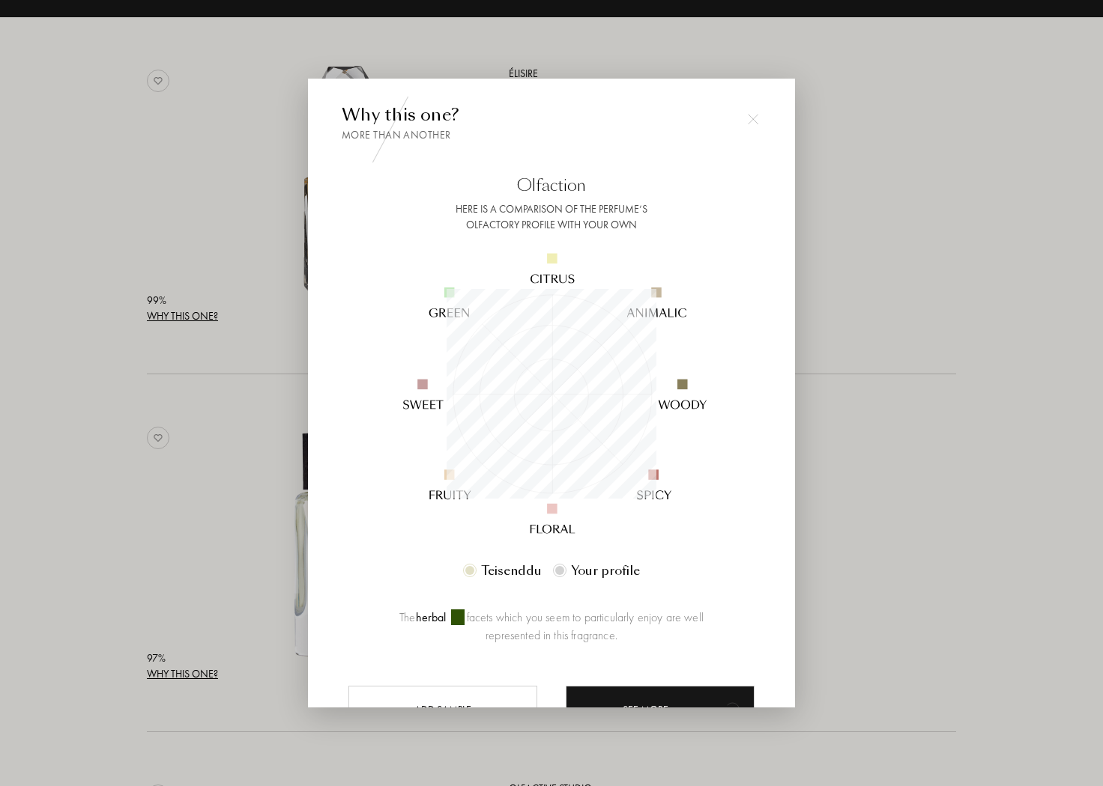
click at [561, 571] on div at bounding box center [559, 570] width 9 height 9
click at [751, 121] on img at bounding box center [753, 119] width 10 height 10
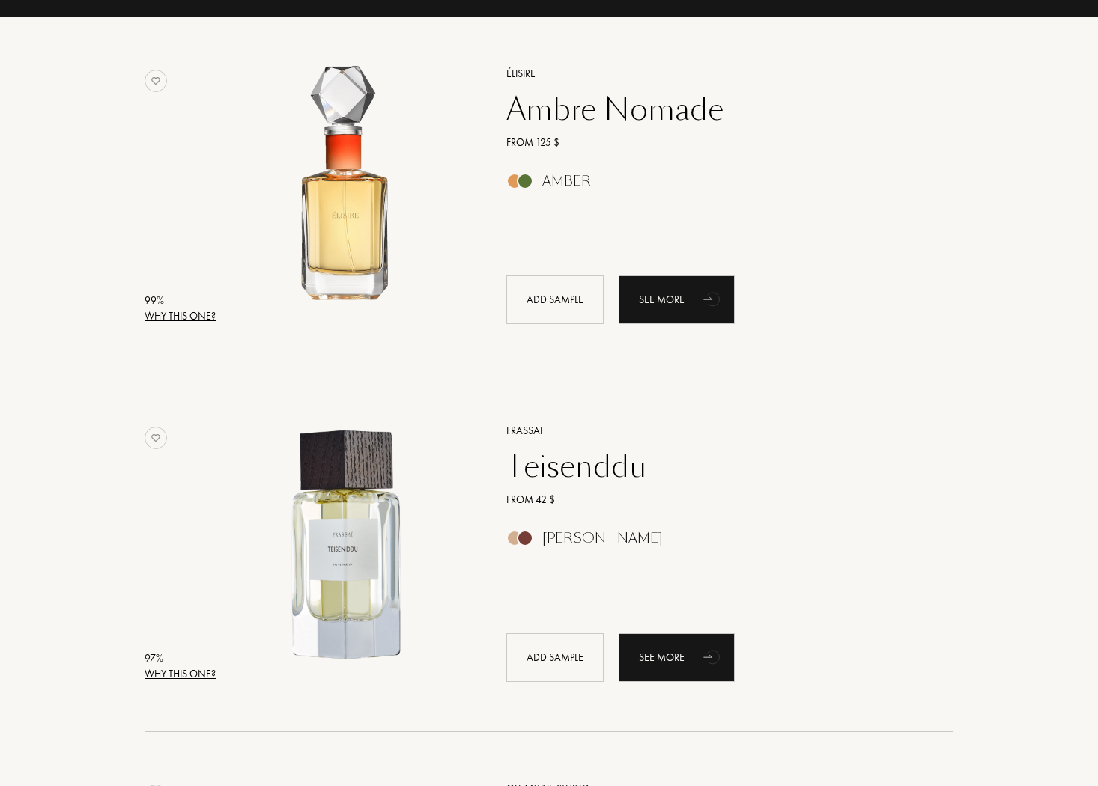
click at [201, 315] on div "Why this one?" at bounding box center [180, 317] width 71 height 16
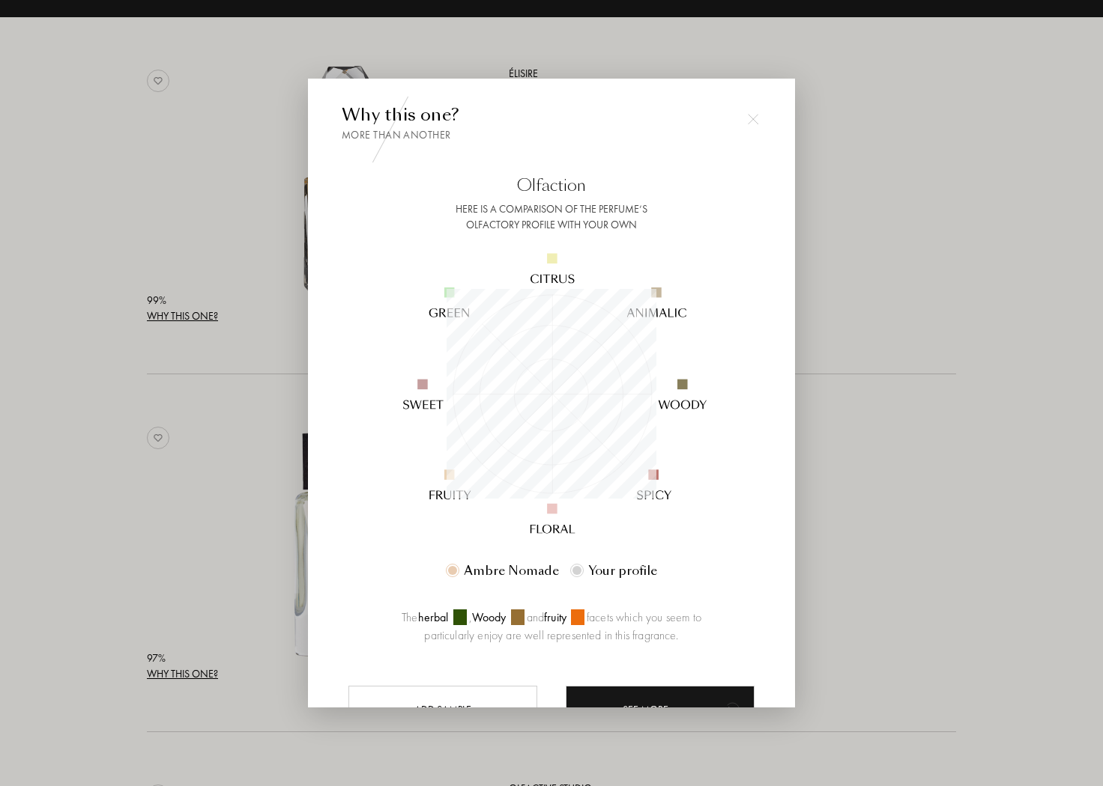
click at [758, 109] on div at bounding box center [753, 119] width 30 height 30
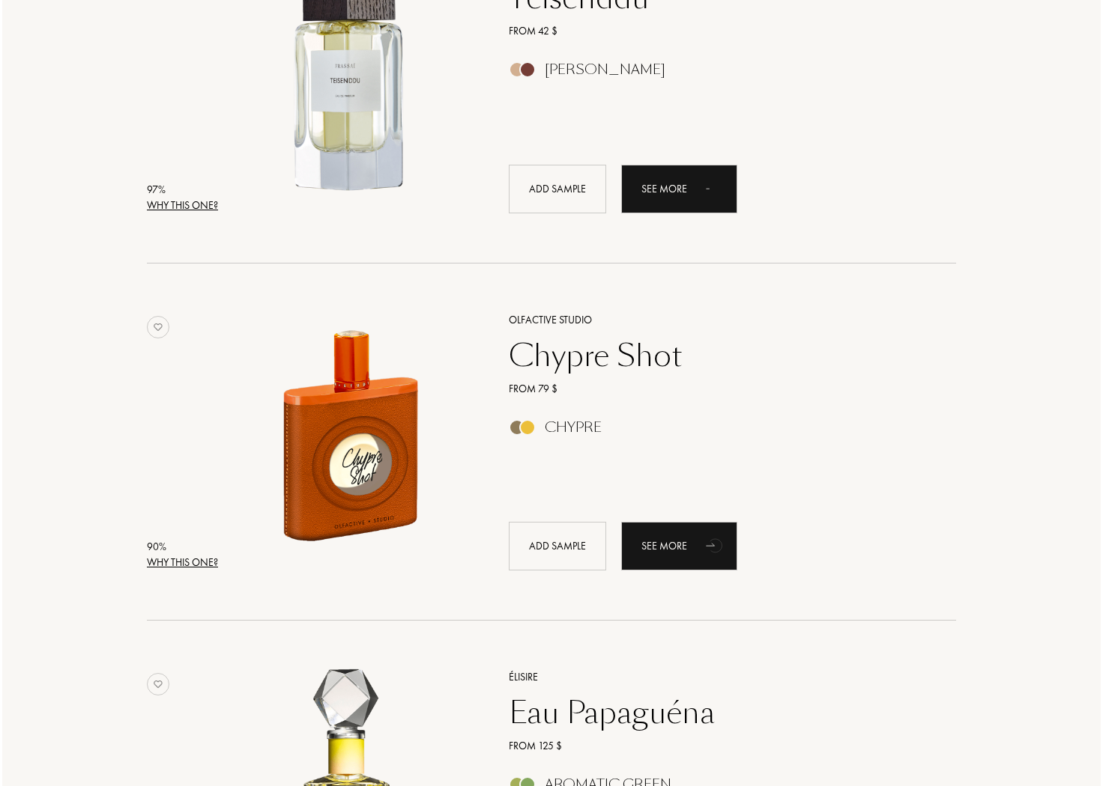
scroll to position [799, 0]
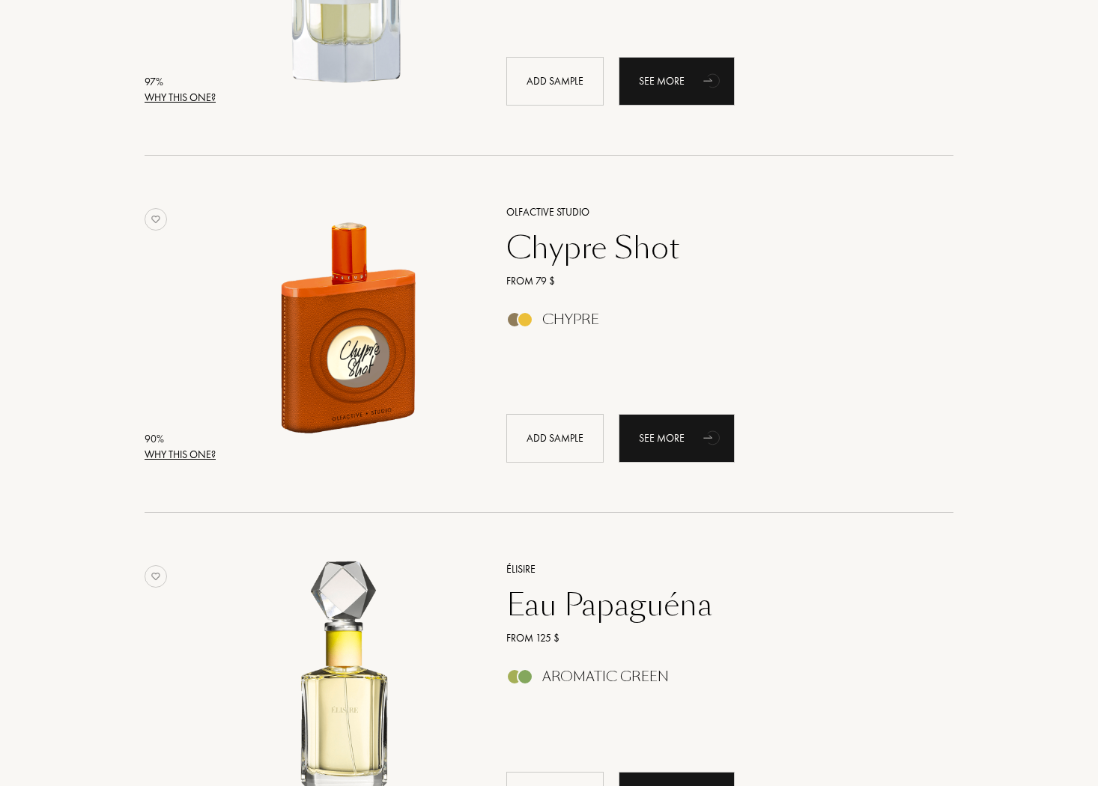
click at [171, 458] on div "Why this one?" at bounding box center [180, 455] width 71 height 16
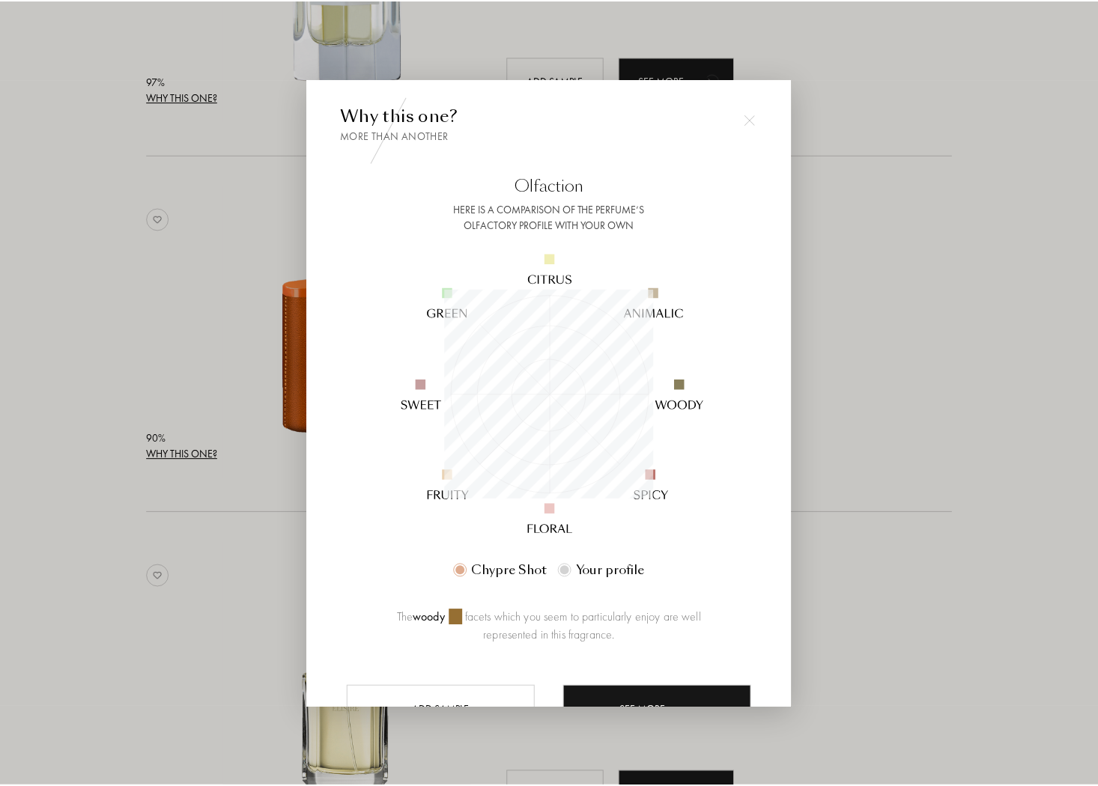
scroll to position [210, 210]
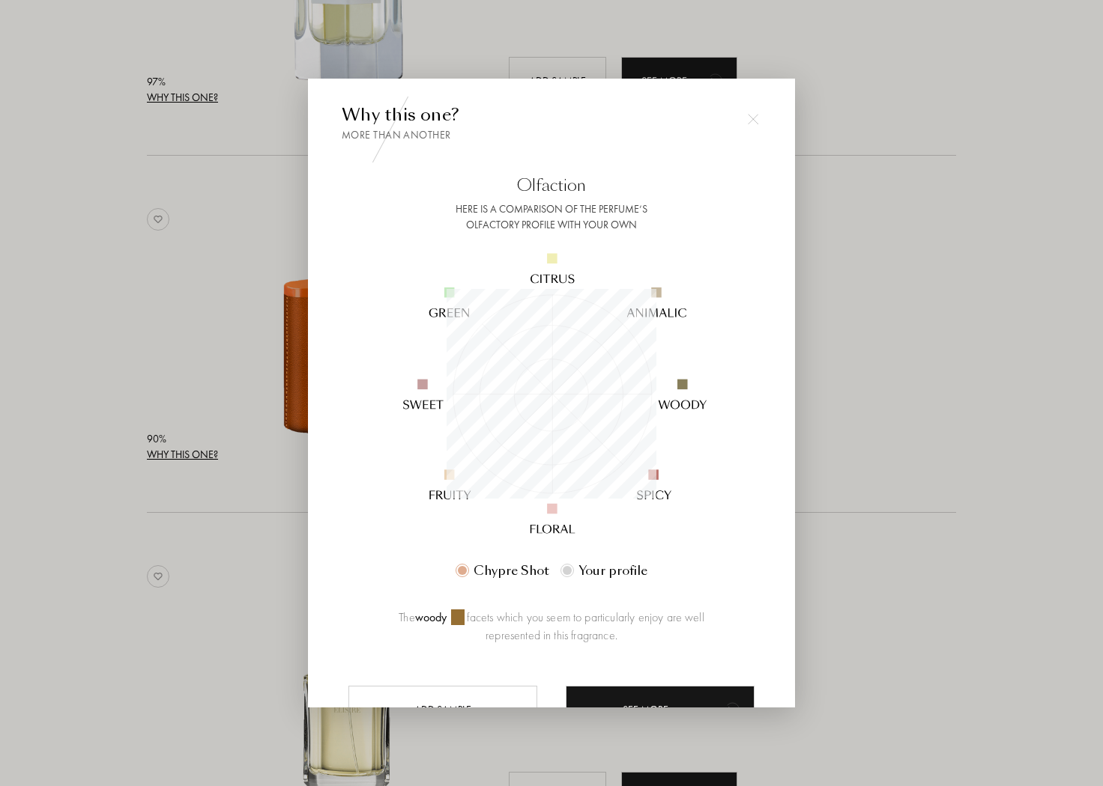
click at [751, 124] on div at bounding box center [753, 119] width 30 height 30
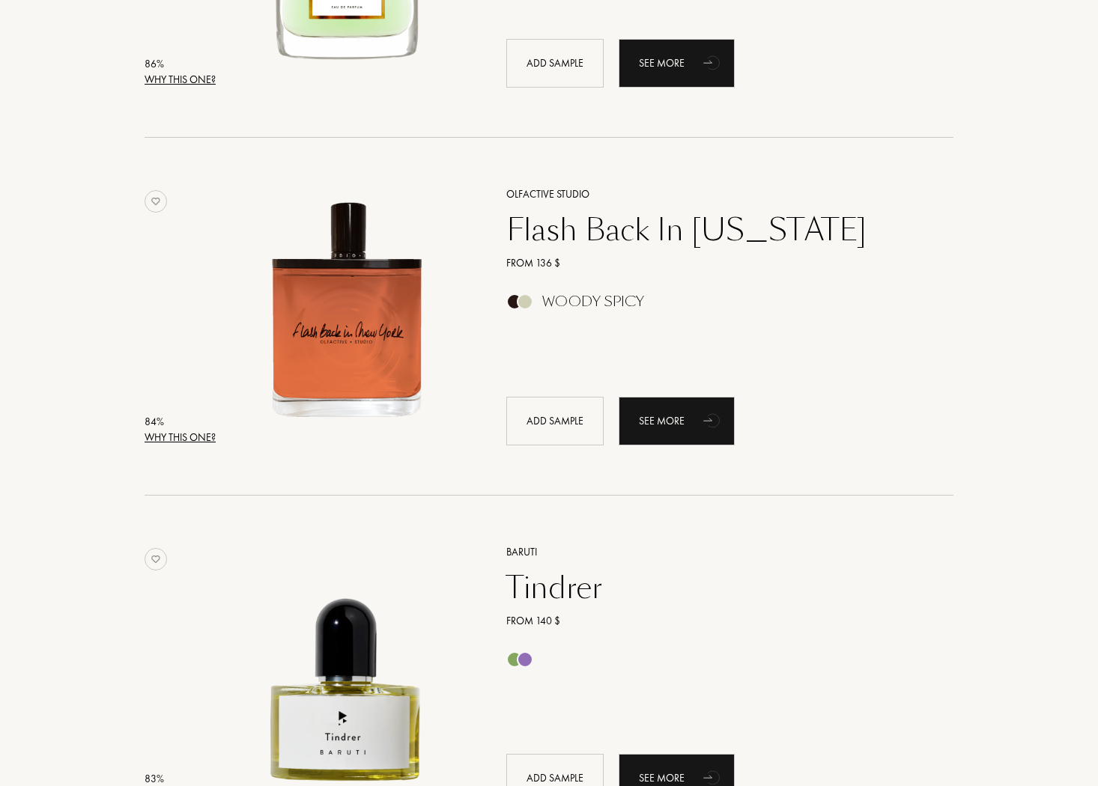
scroll to position [2412, 0]
